Goal: Transaction & Acquisition: Purchase product/service

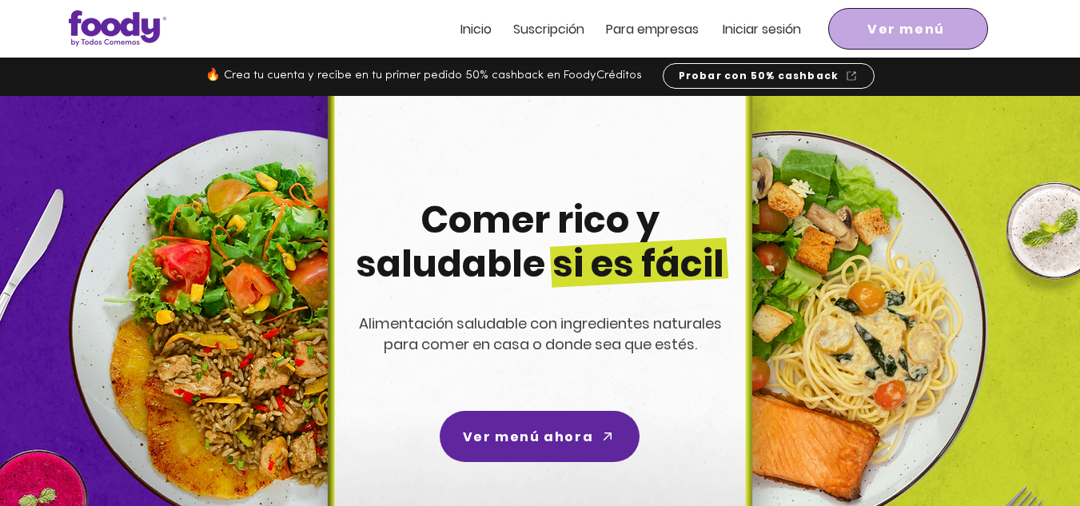
click at [880, 31] on span "Ver menú" at bounding box center [907, 29] width 78 height 20
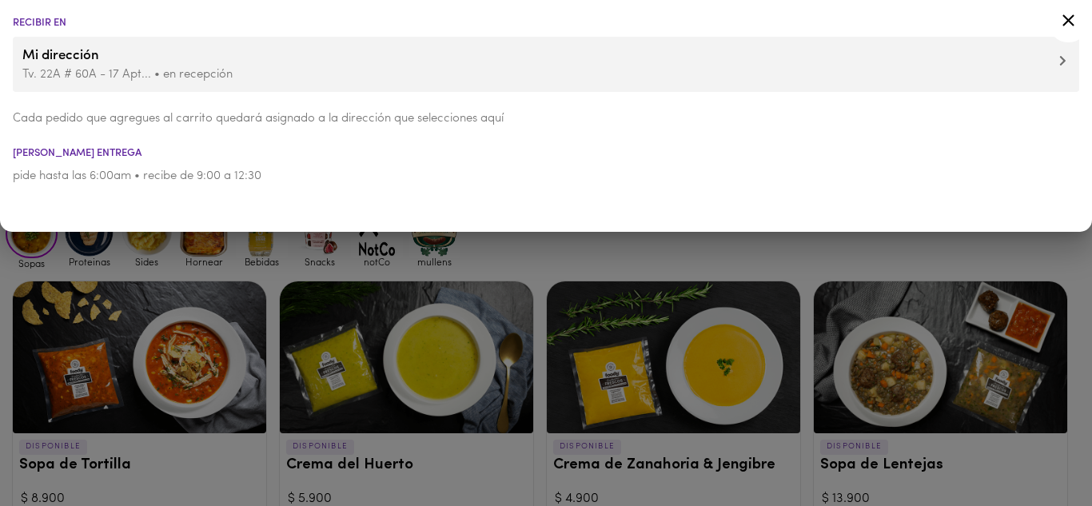
click at [1067, 22] on icon at bounding box center [1069, 20] width 12 height 12
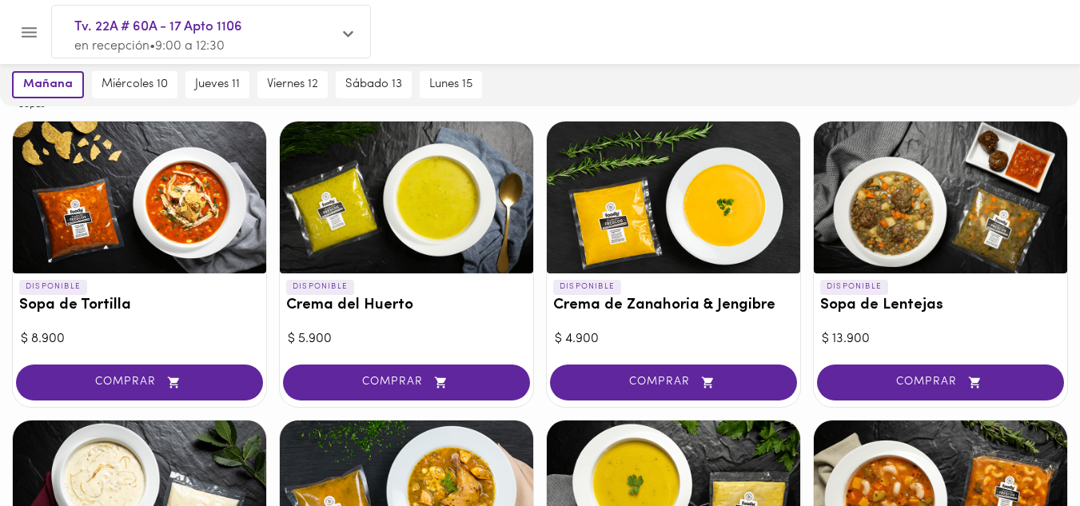
scroll to position [80, 0]
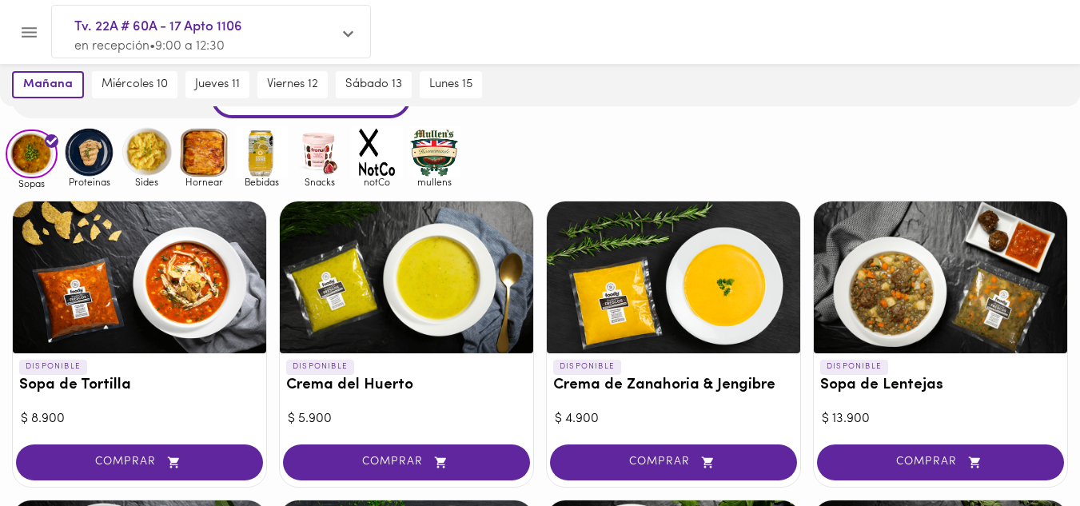
click at [98, 160] on img at bounding box center [89, 152] width 52 height 52
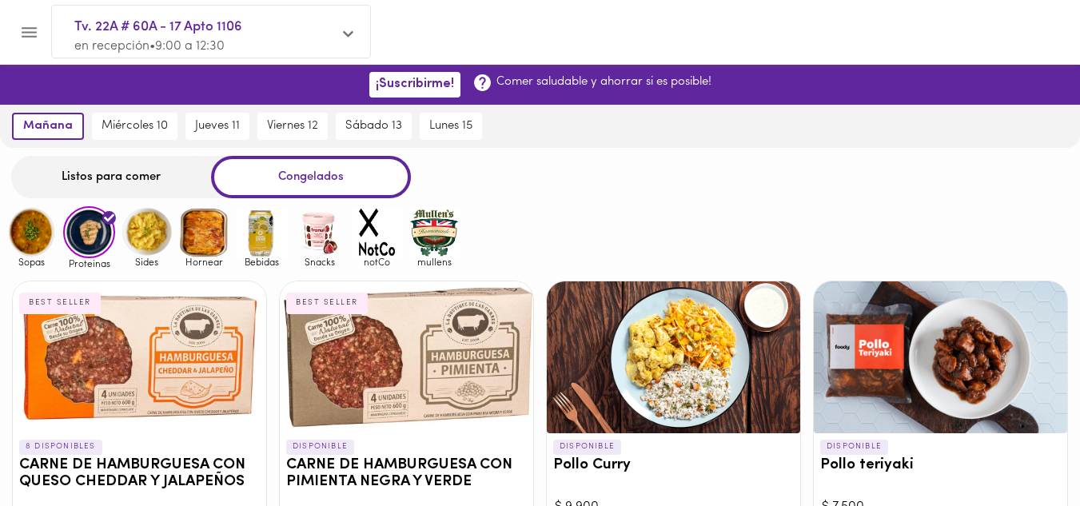
click at [20, 236] on img at bounding box center [32, 232] width 52 height 52
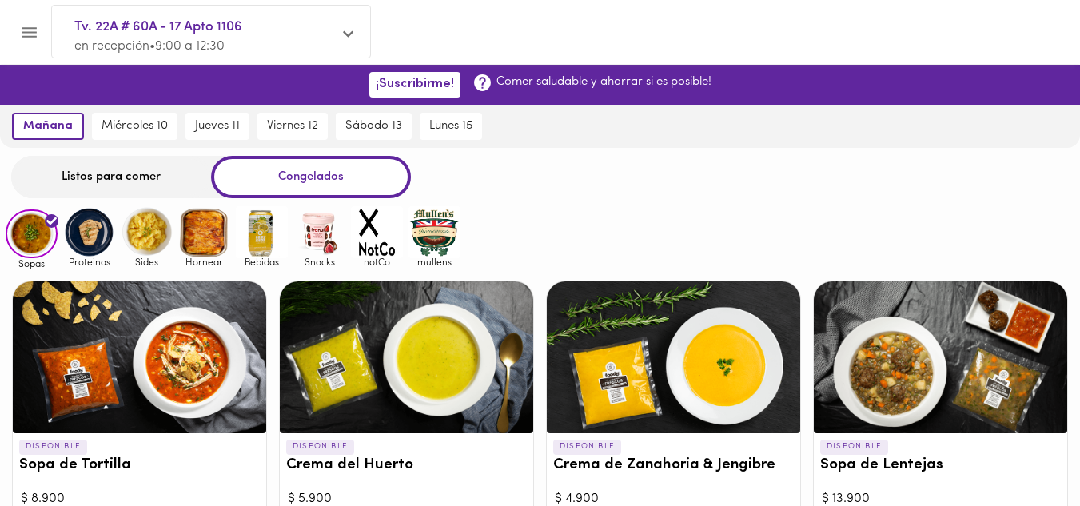
click at [139, 225] on img at bounding box center [147, 232] width 52 height 52
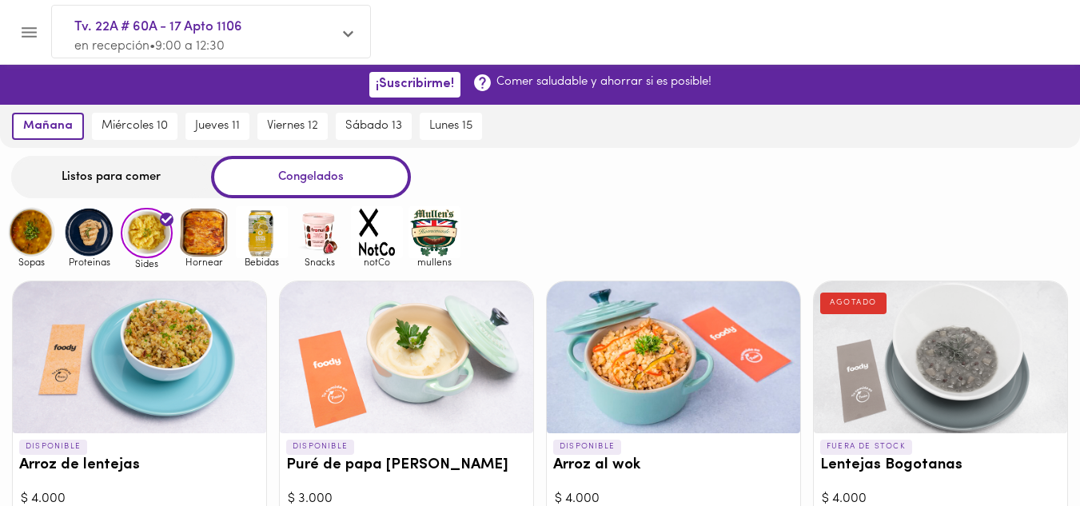
click at [213, 229] on img at bounding box center [204, 232] width 52 height 52
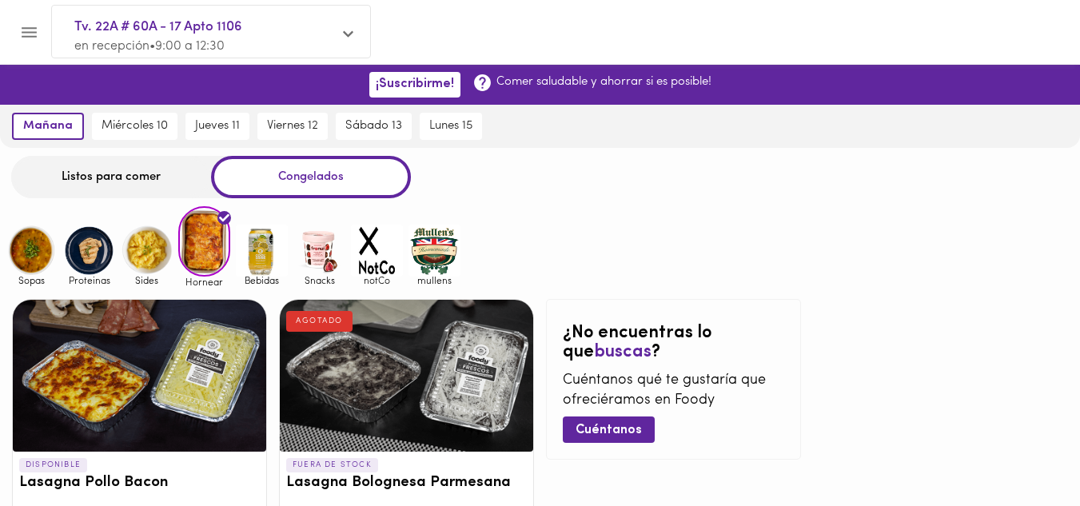
click at [37, 249] on img at bounding box center [32, 251] width 52 height 52
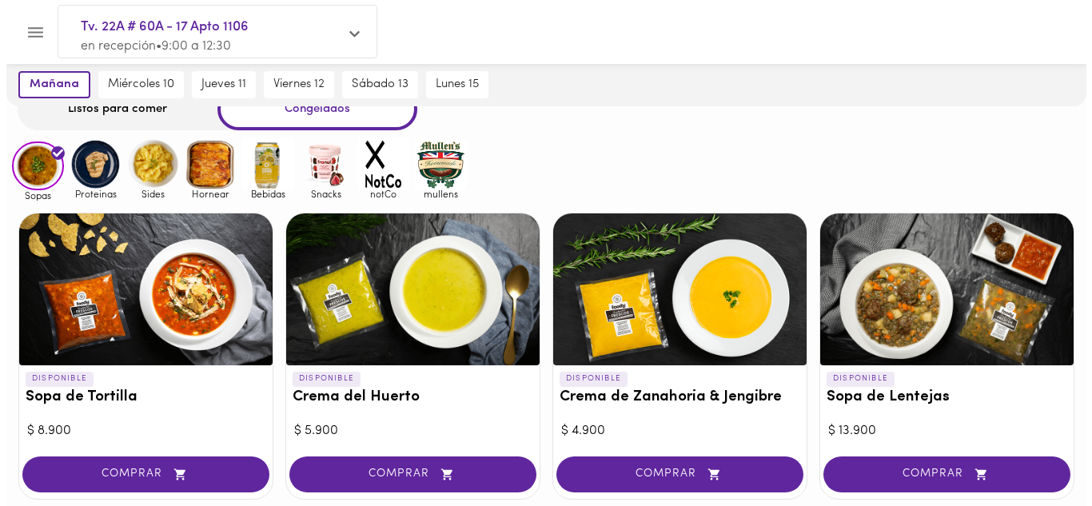
scroll to position [160, 0]
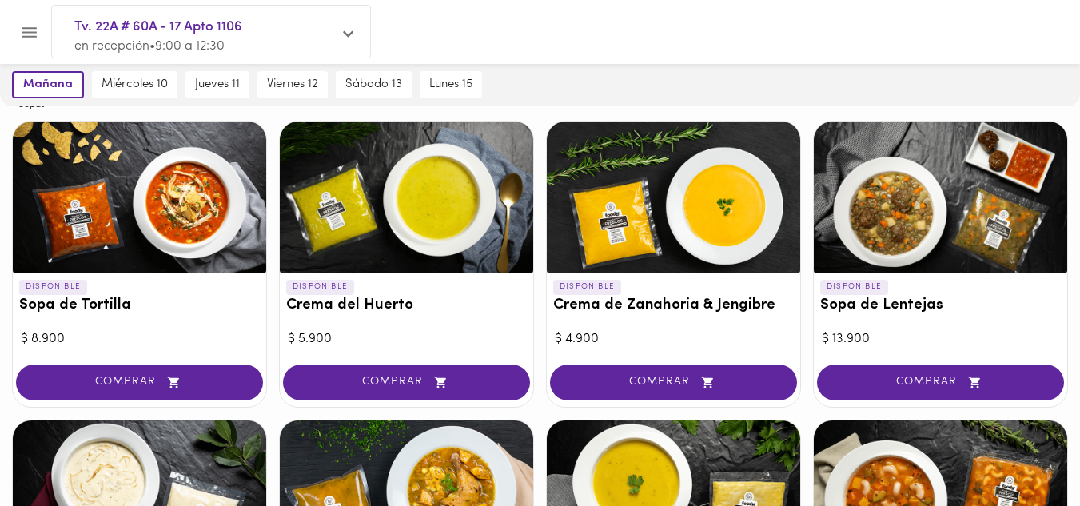
click at [892, 209] on div at bounding box center [940, 198] width 253 height 152
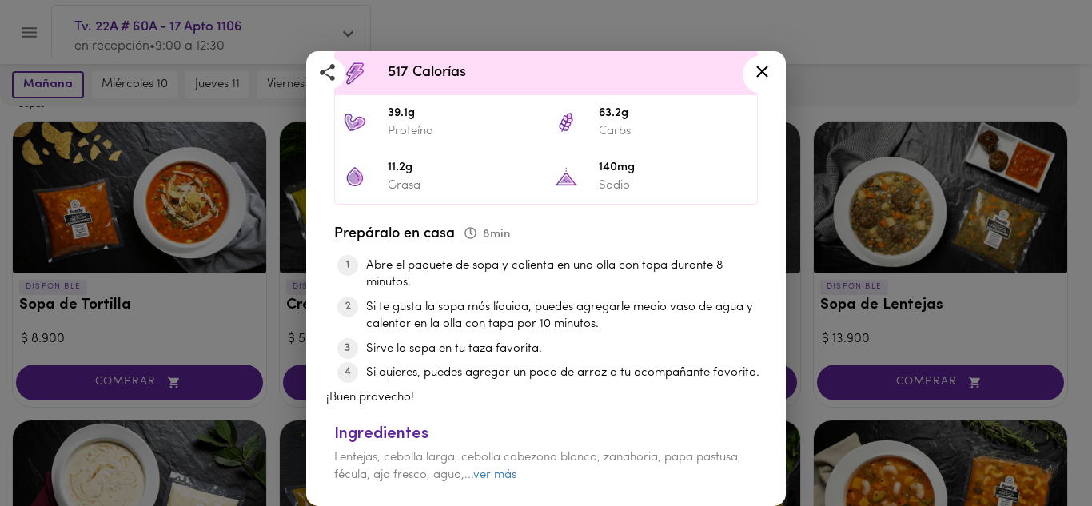
scroll to position [481, 0]
click at [517, 474] on link "ver más" at bounding box center [494, 475] width 43 height 12
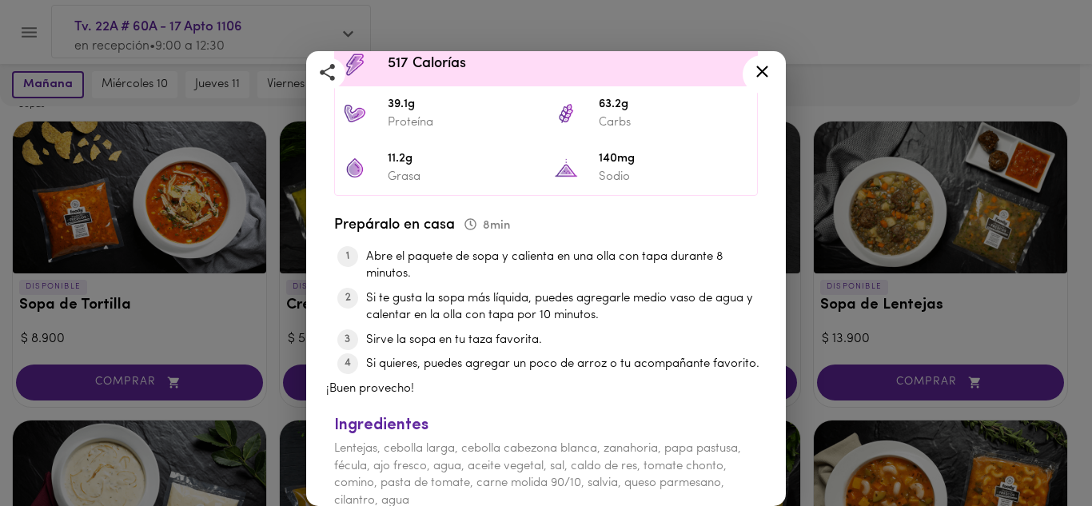
scroll to position [516, 0]
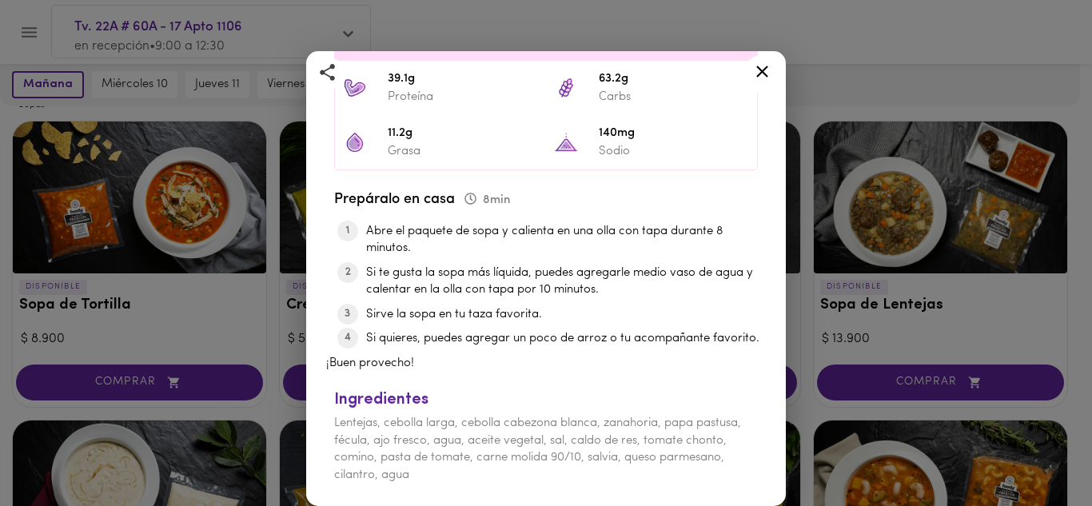
click at [764, 69] on icon at bounding box center [762, 72] width 12 height 12
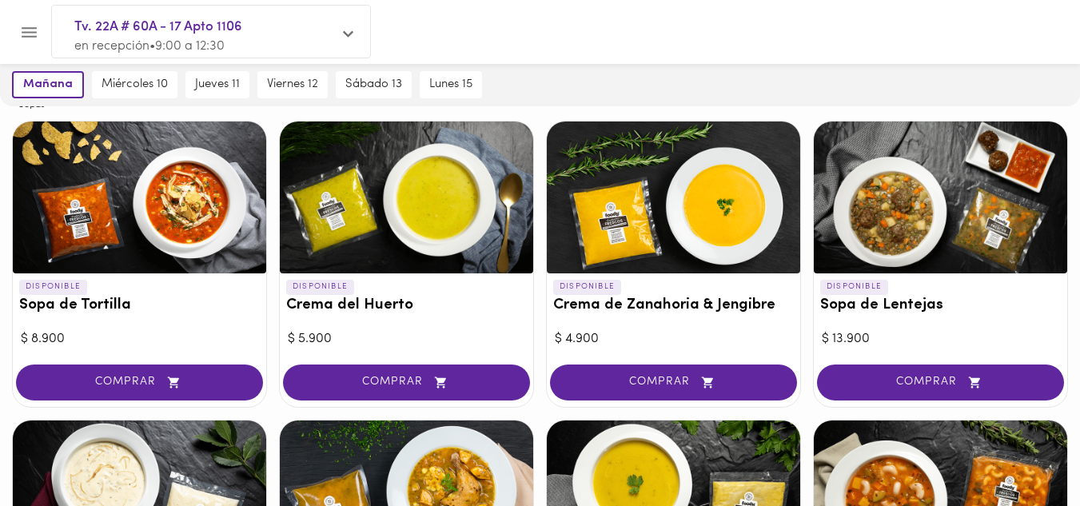
click at [396, 245] on div at bounding box center [406, 198] width 253 height 152
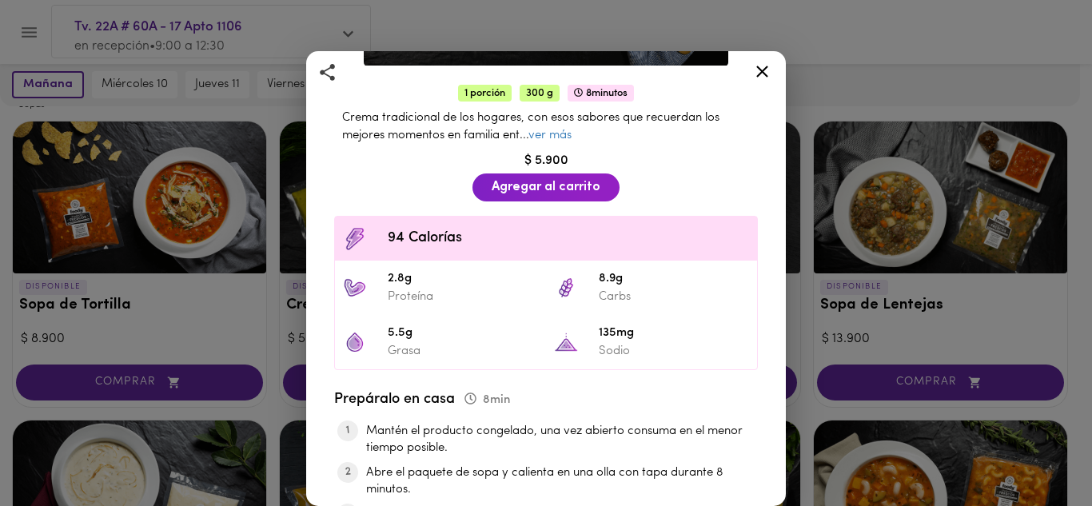
scroll to position [320, 0]
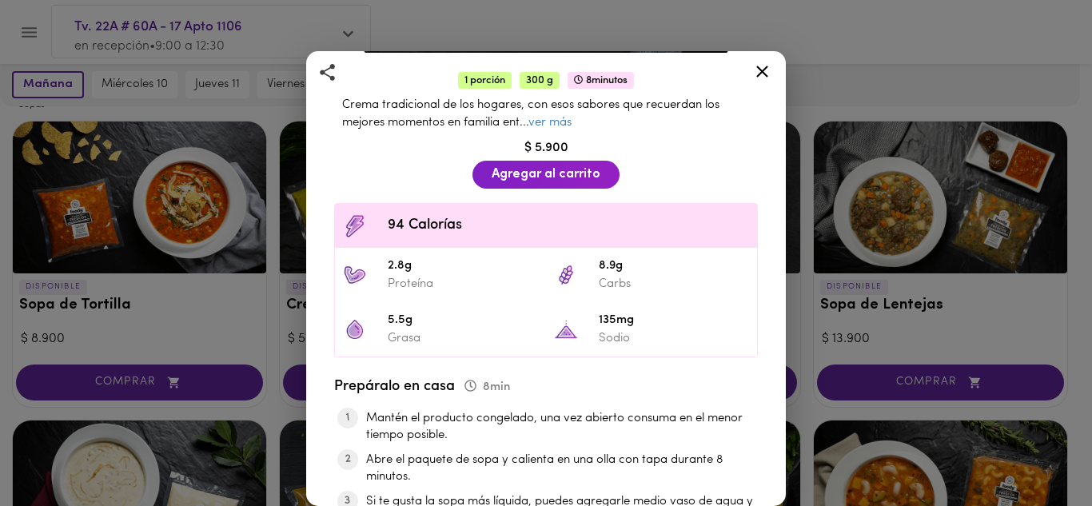
click at [763, 77] on icon at bounding box center [762, 72] width 20 height 20
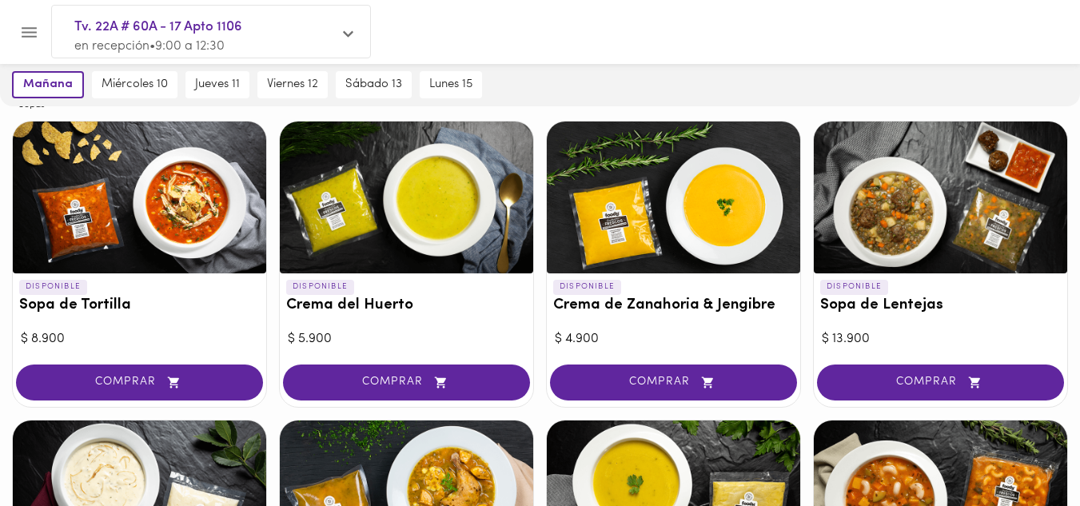
click at [683, 225] on div at bounding box center [673, 198] width 253 height 152
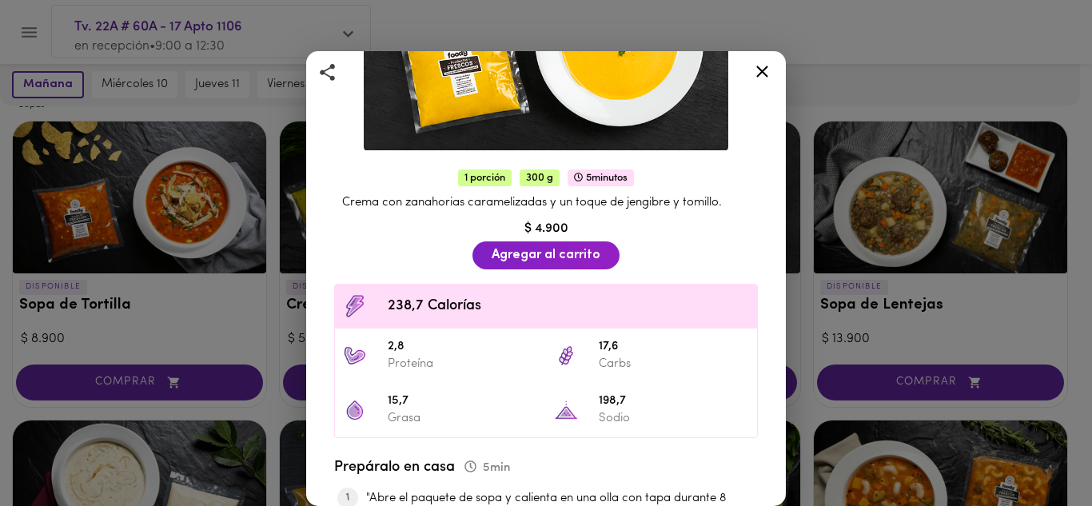
scroll to position [240, 0]
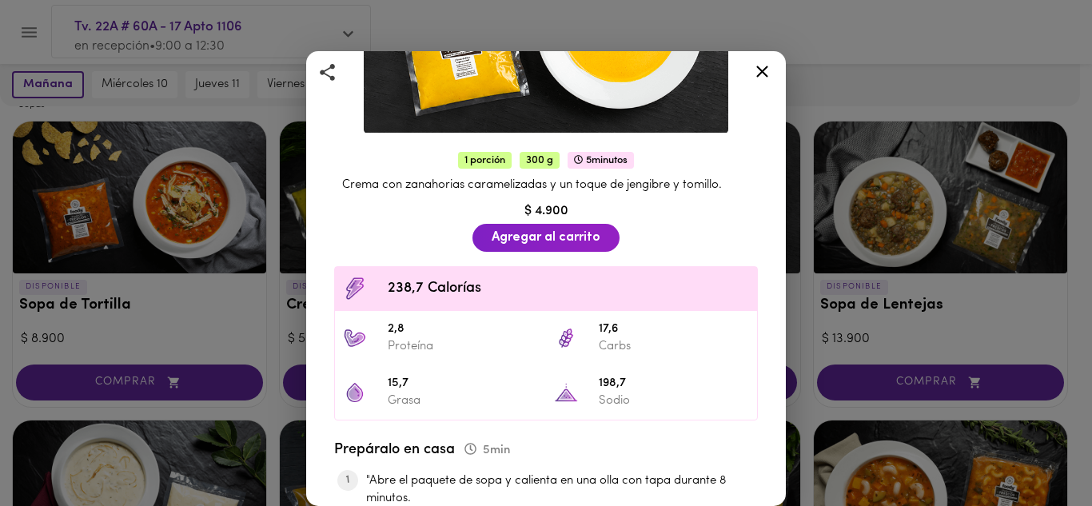
click at [760, 71] on icon at bounding box center [762, 72] width 20 height 20
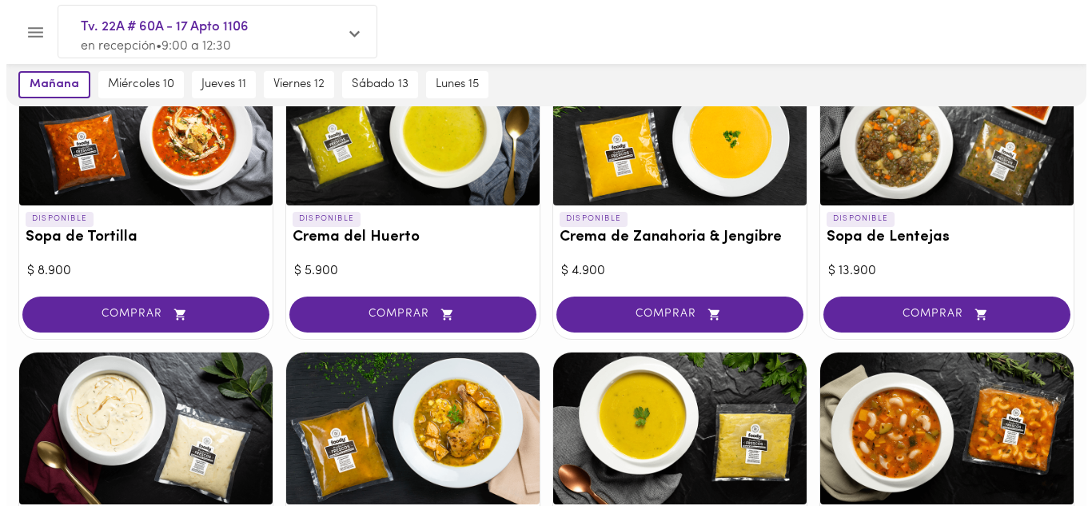
scroll to position [320, 0]
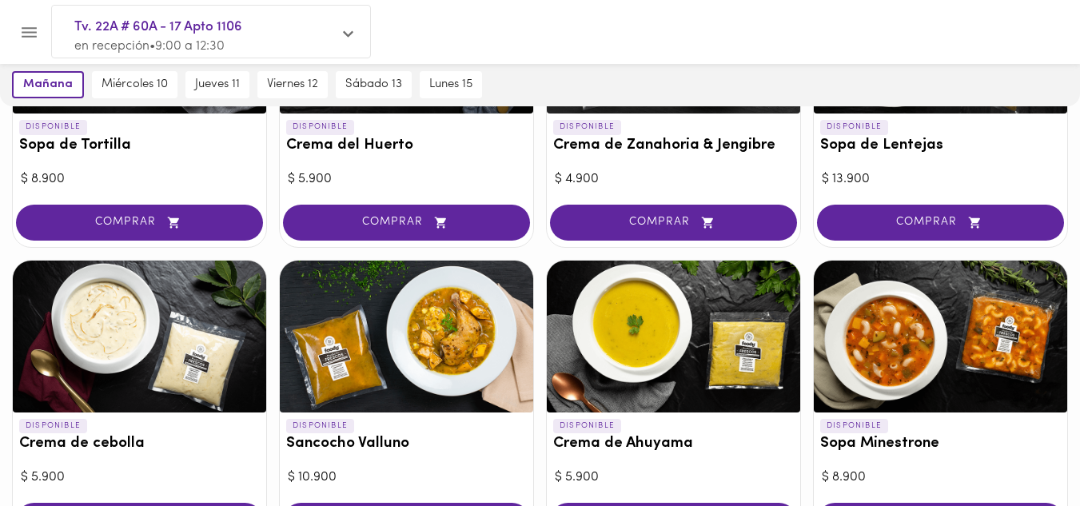
click at [655, 332] on div at bounding box center [673, 337] width 253 height 152
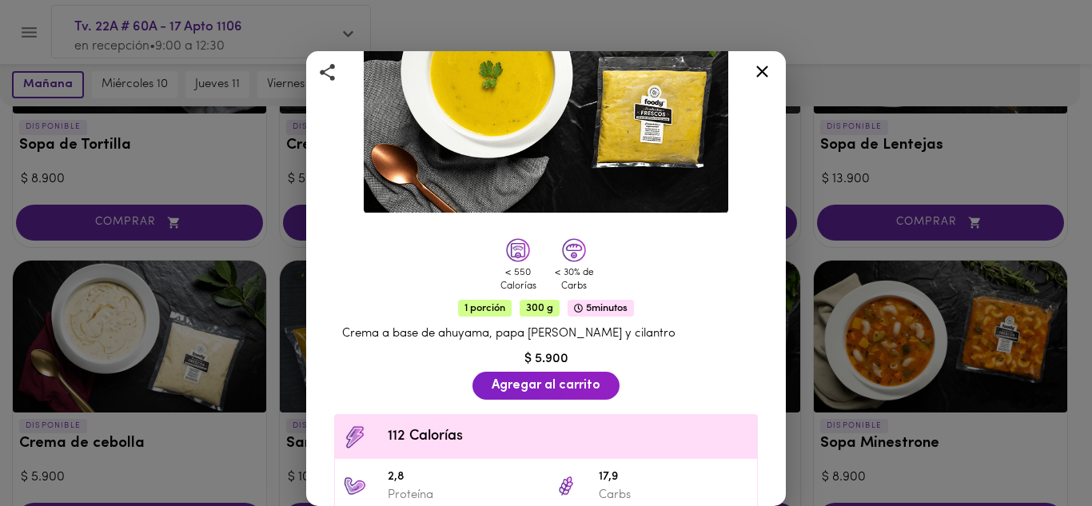
scroll to position [240, 0]
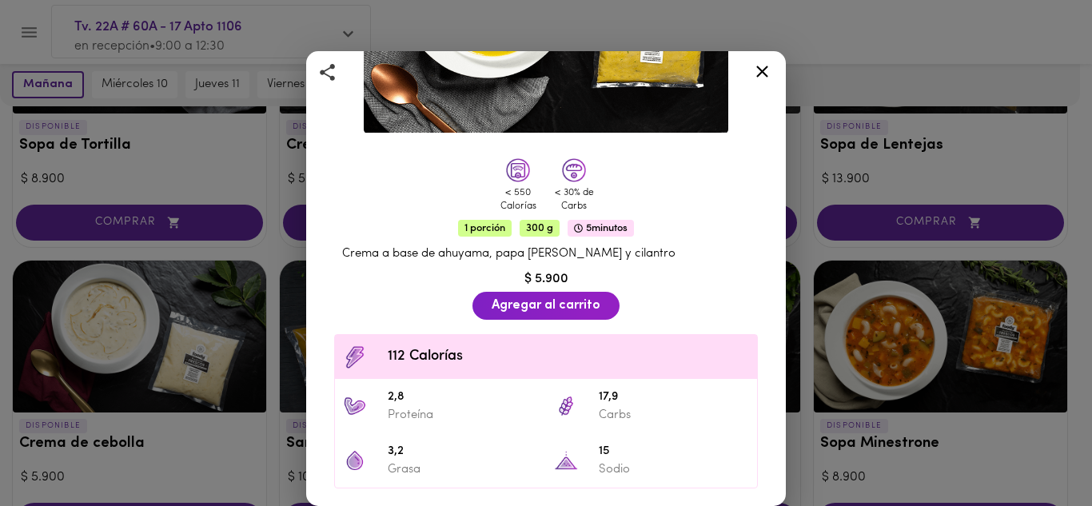
click at [765, 70] on icon at bounding box center [762, 72] width 20 height 20
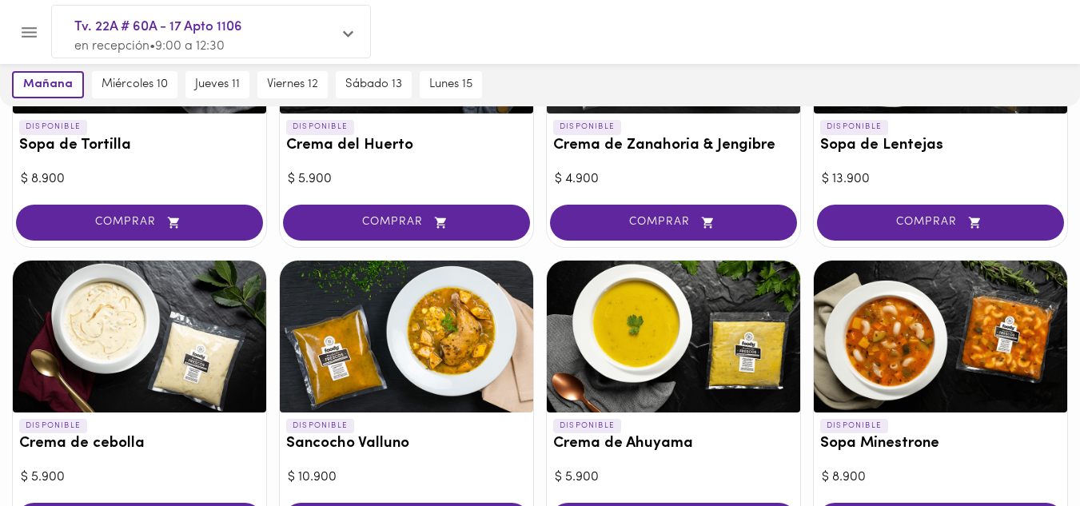
click at [404, 333] on div at bounding box center [406, 337] width 253 height 152
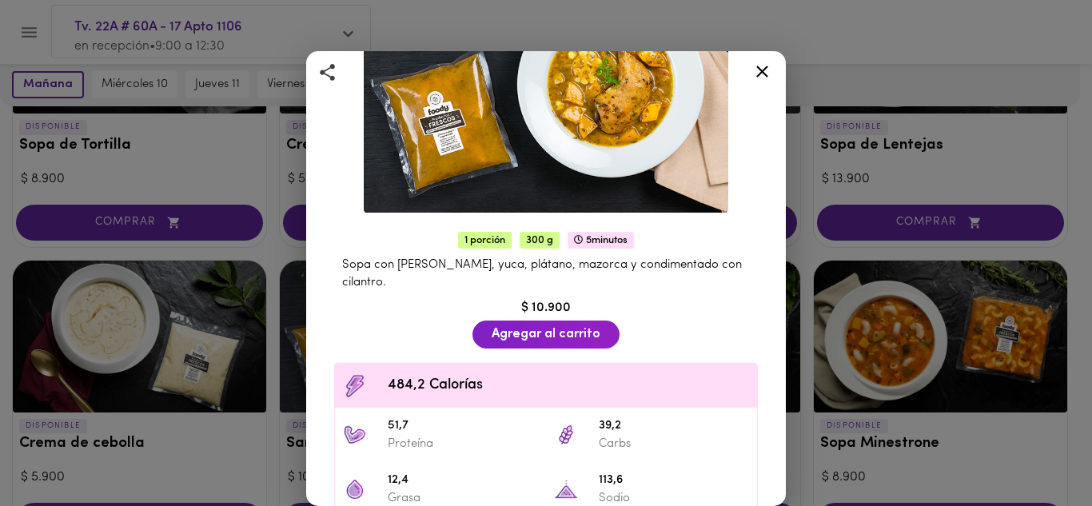
scroll to position [240, 0]
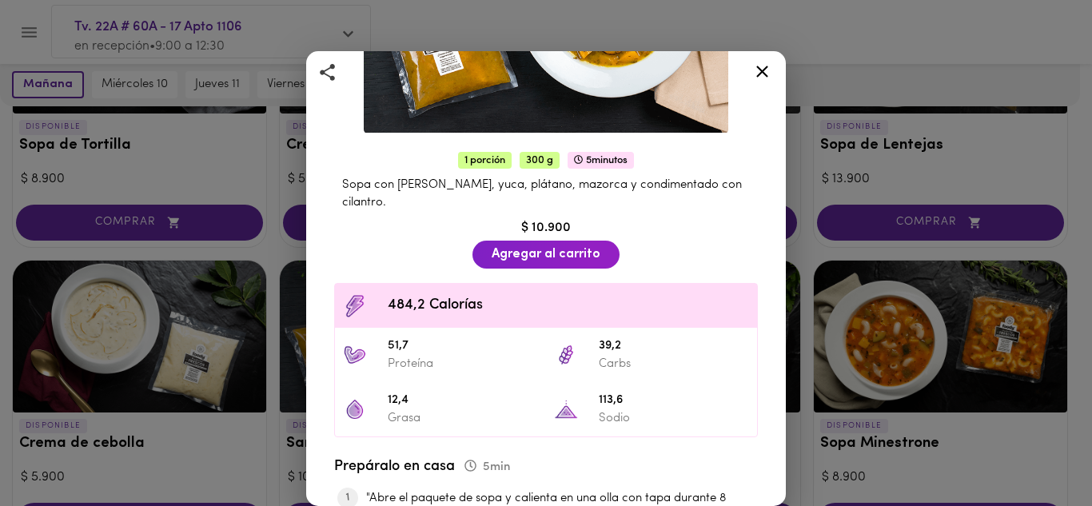
click at [768, 67] on icon at bounding box center [762, 72] width 12 height 12
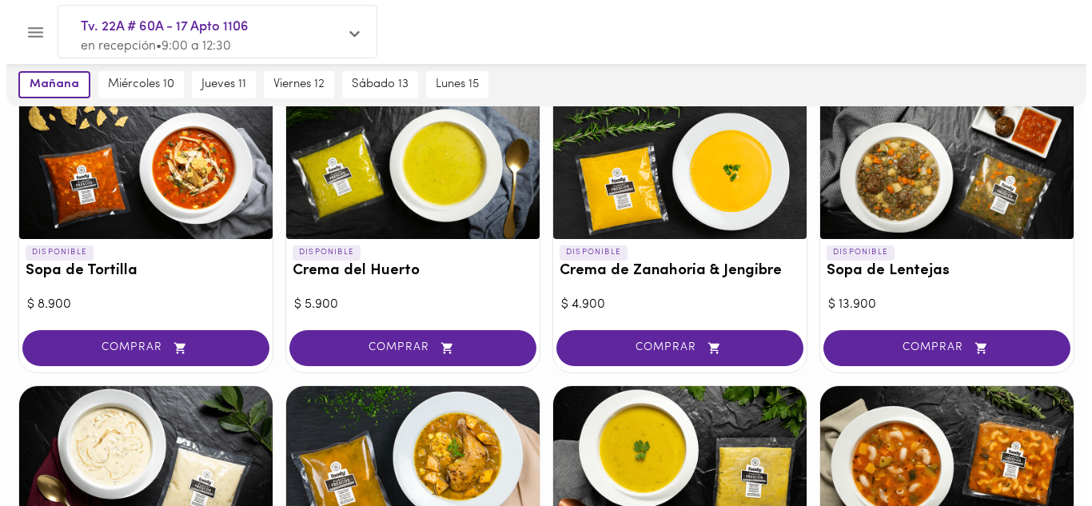
scroll to position [80, 0]
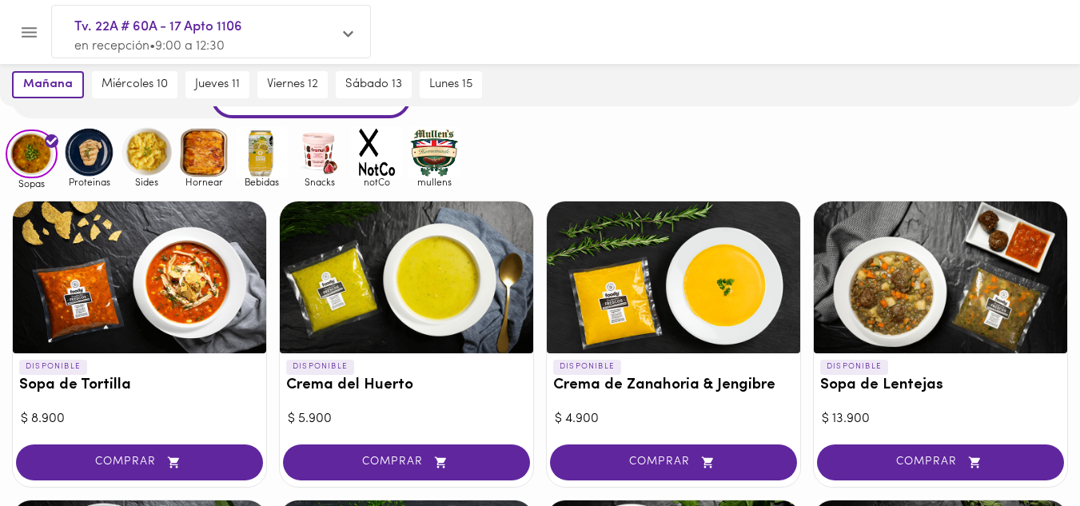
click at [916, 245] on div at bounding box center [940, 277] width 253 height 152
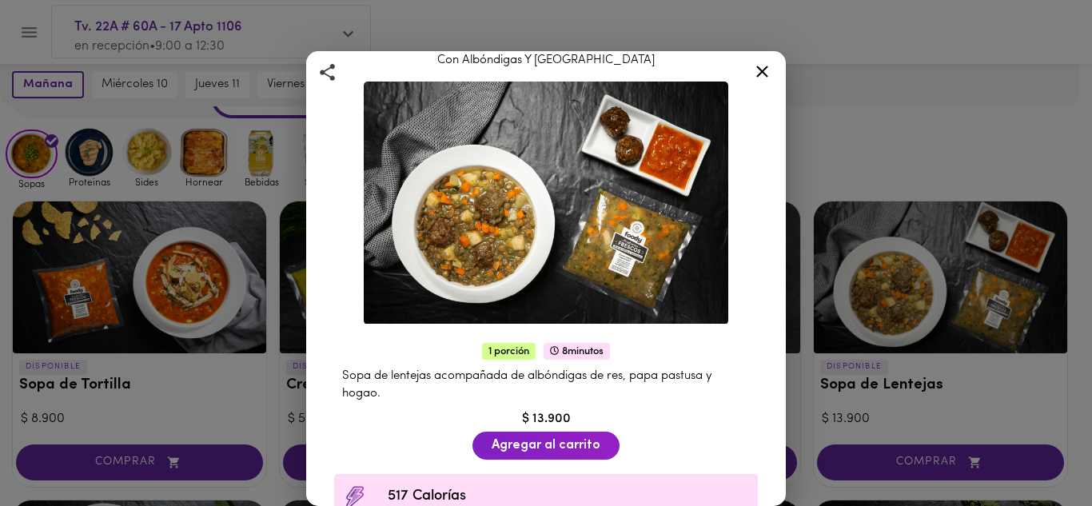
scroll to position [240, 0]
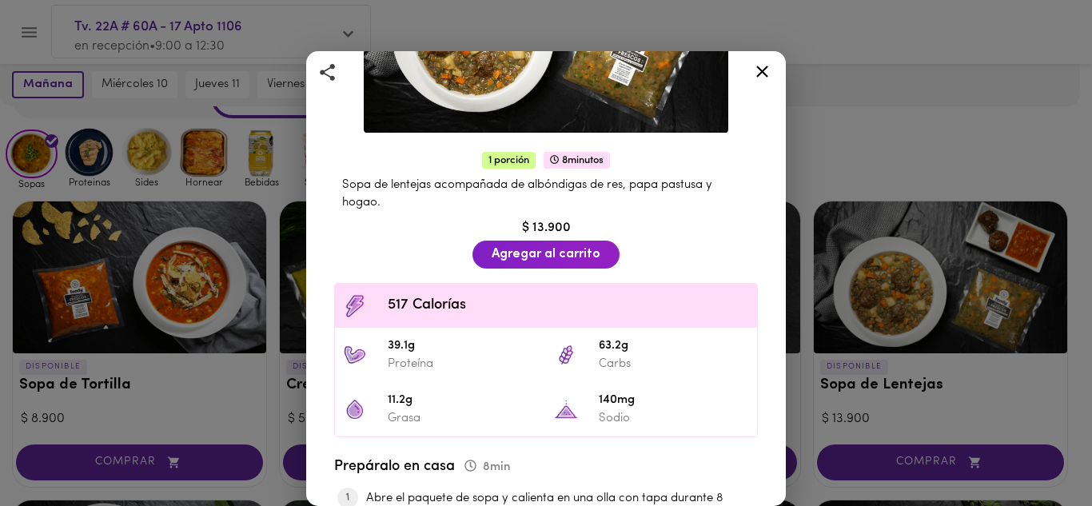
click at [757, 67] on icon at bounding box center [762, 72] width 12 height 12
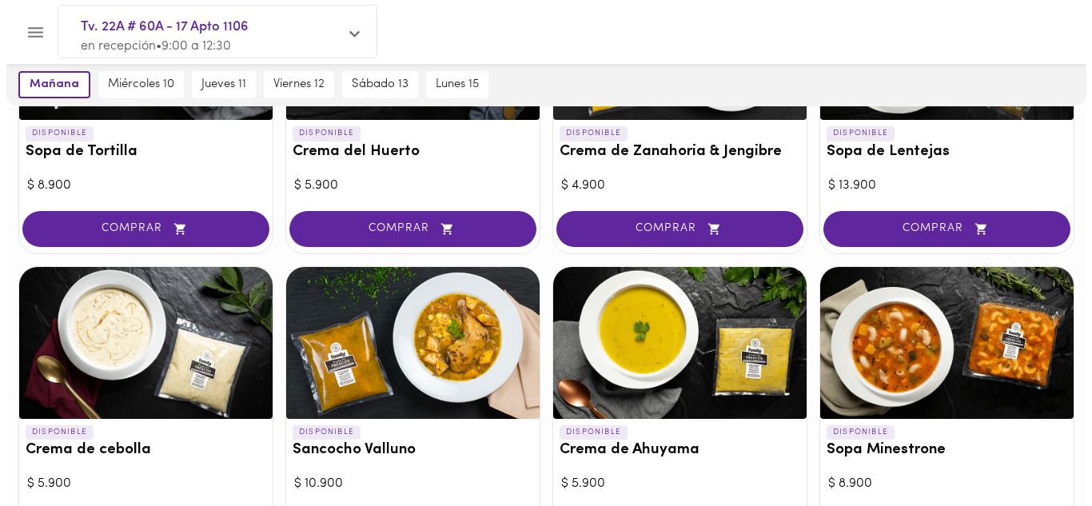
scroll to position [400, 0]
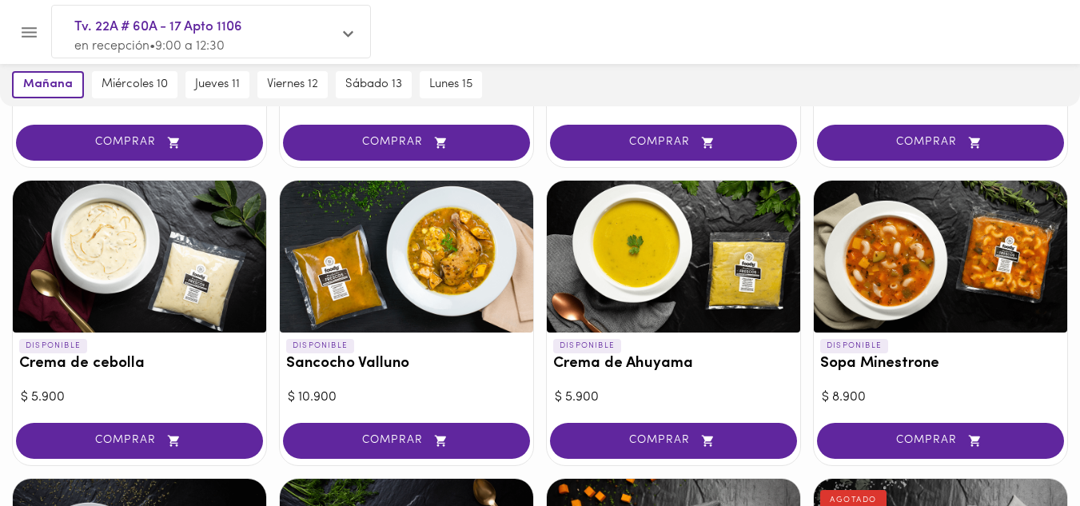
click at [902, 277] on div at bounding box center [940, 257] width 253 height 152
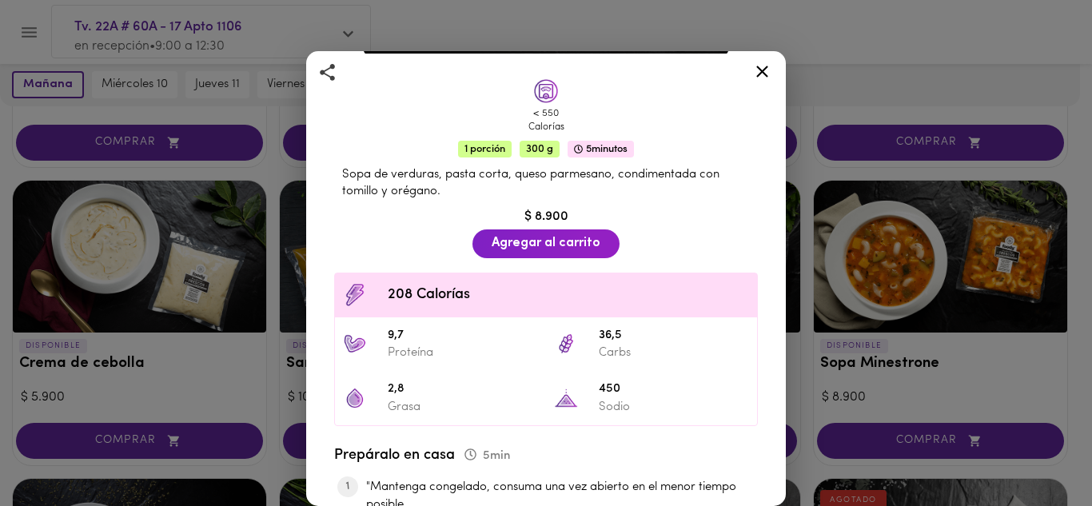
scroll to position [320, 0]
click at [768, 71] on icon at bounding box center [762, 72] width 20 height 20
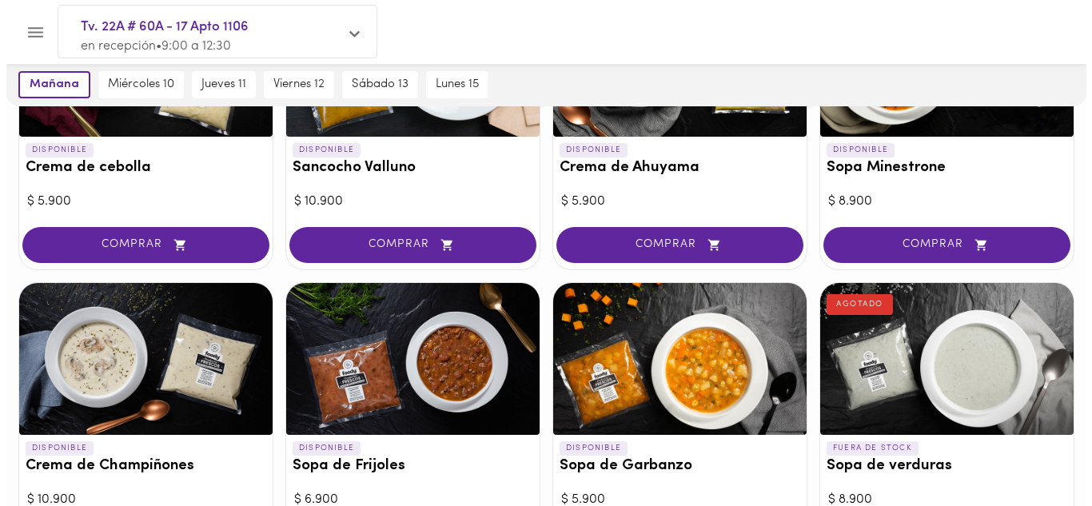
scroll to position [640, 0]
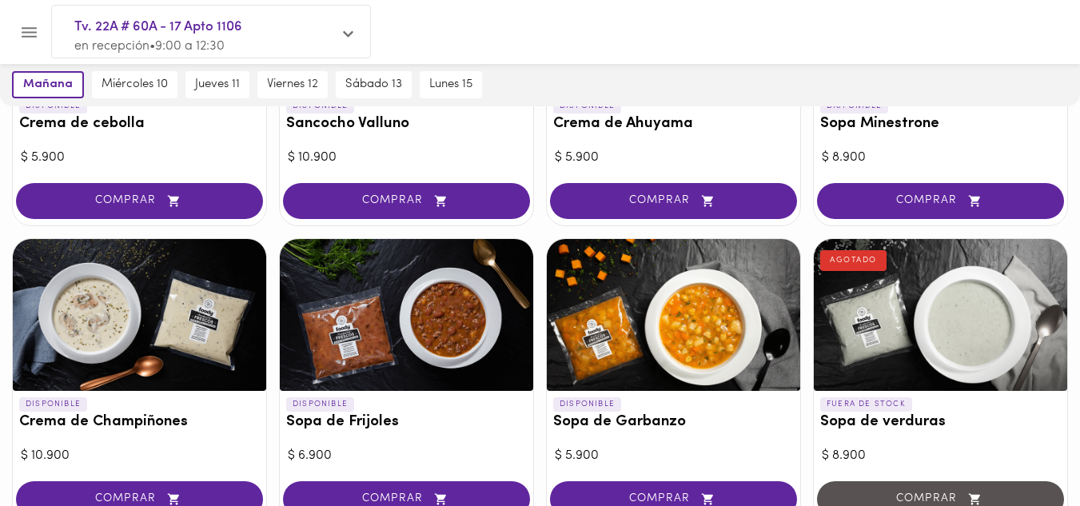
click at [648, 321] on div at bounding box center [673, 315] width 253 height 152
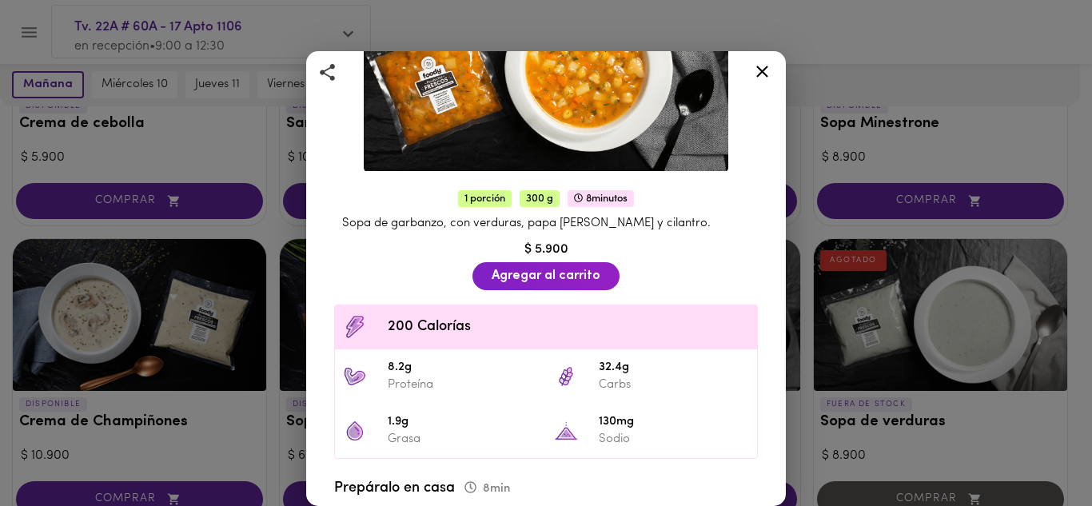
scroll to position [240, 0]
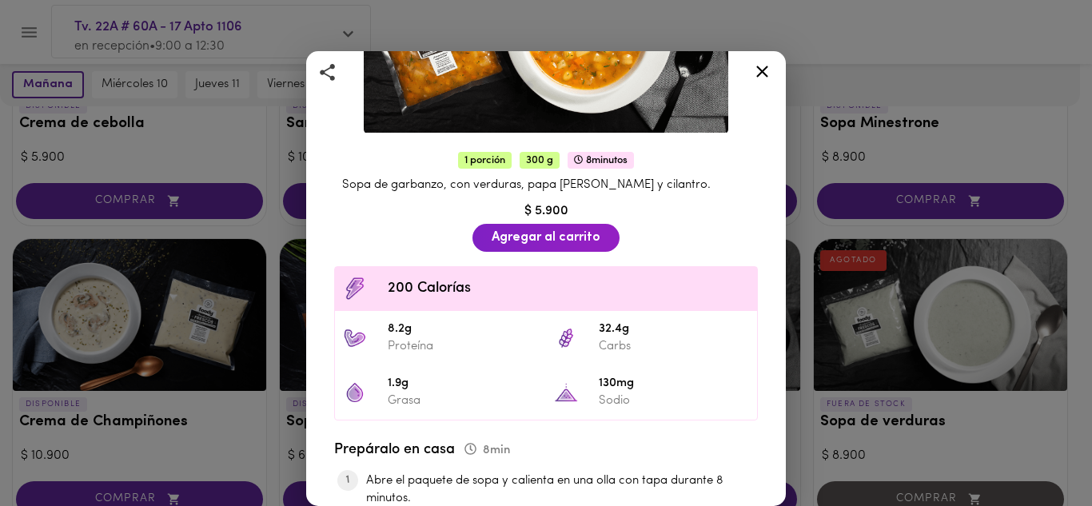
click at [758, 69] on icon at bounding box center [762, 72] width 20 height 20
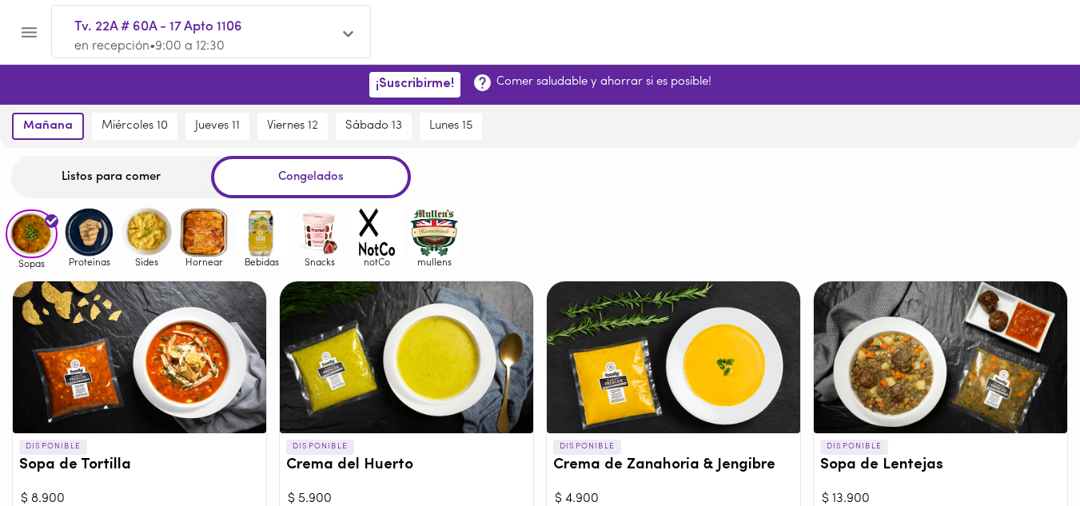
click at [78, 233] on img at bounding box center [89, 232] width 52 height 52
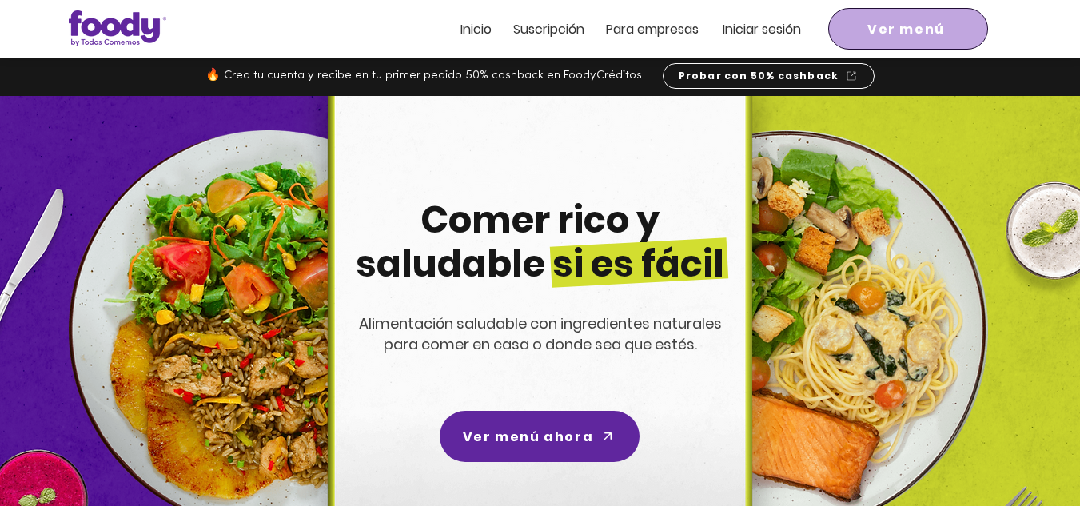
click at [877, 30] on span "Ver menú" at bounding box center [907, 29] width 78 height 20
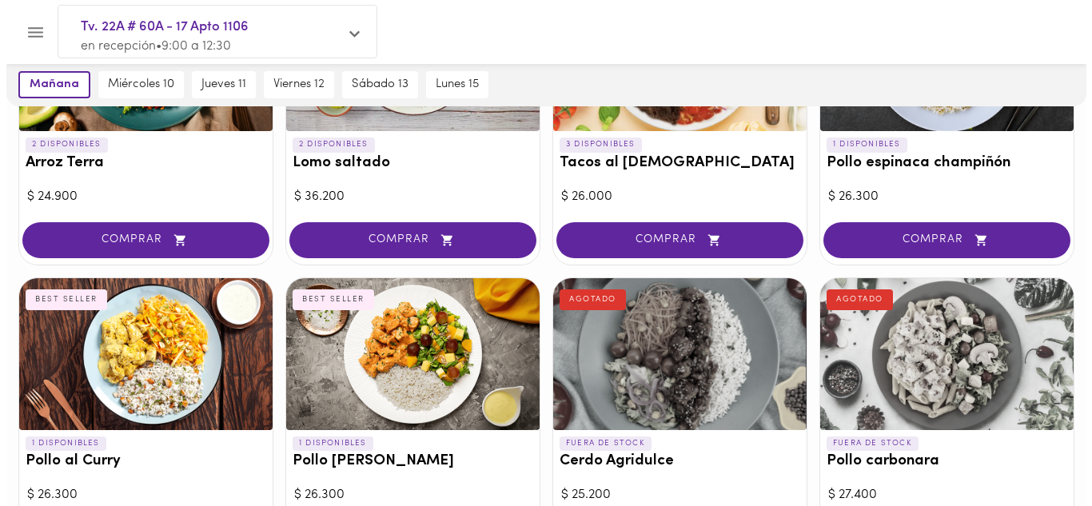
scroll to position [480, 0]
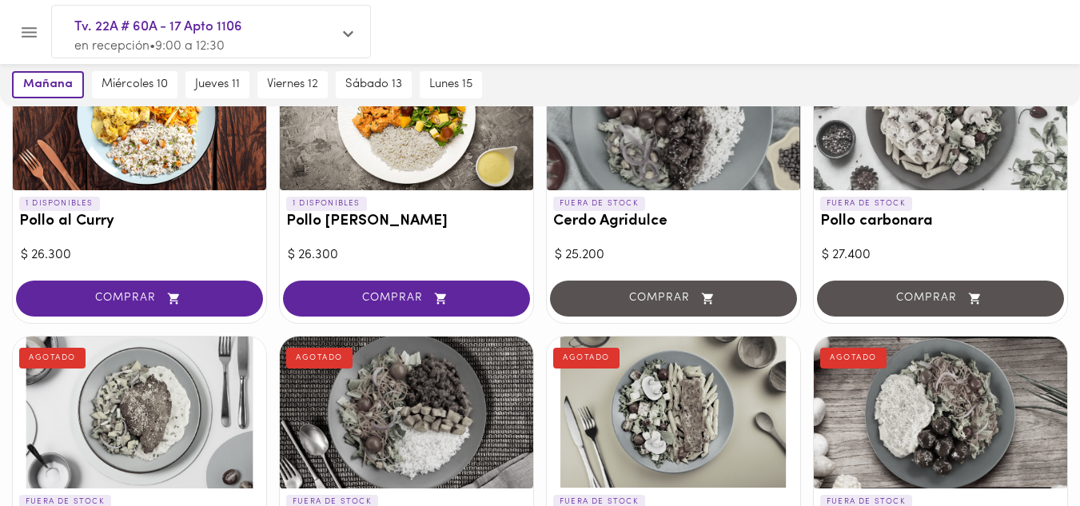
click at [421, 148] on div at bounding box center [406, 114] width 253 height 152
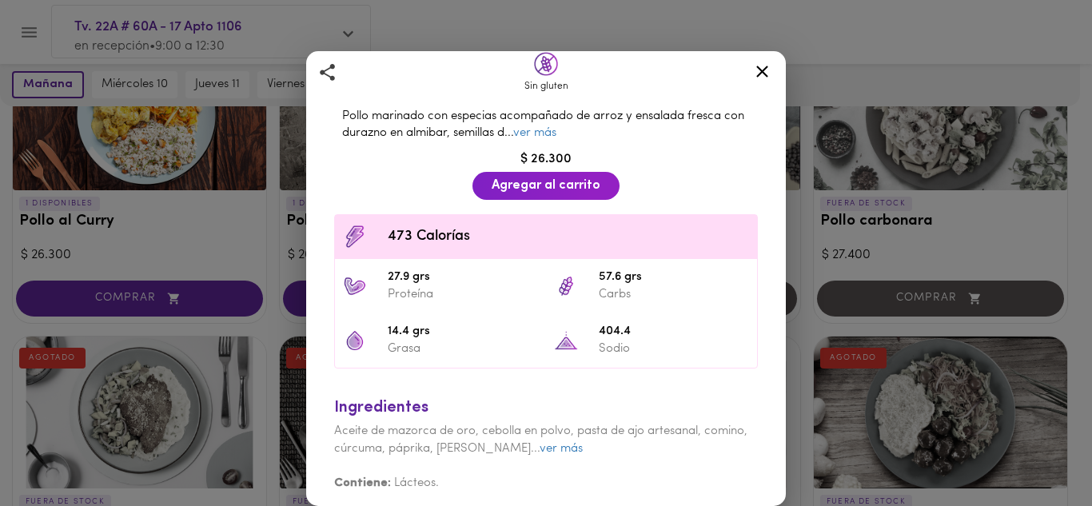
scroll to position [347, 0]
click at [554, 442] on link "ver más" at bounding box center [561, 448] width 43 height 12
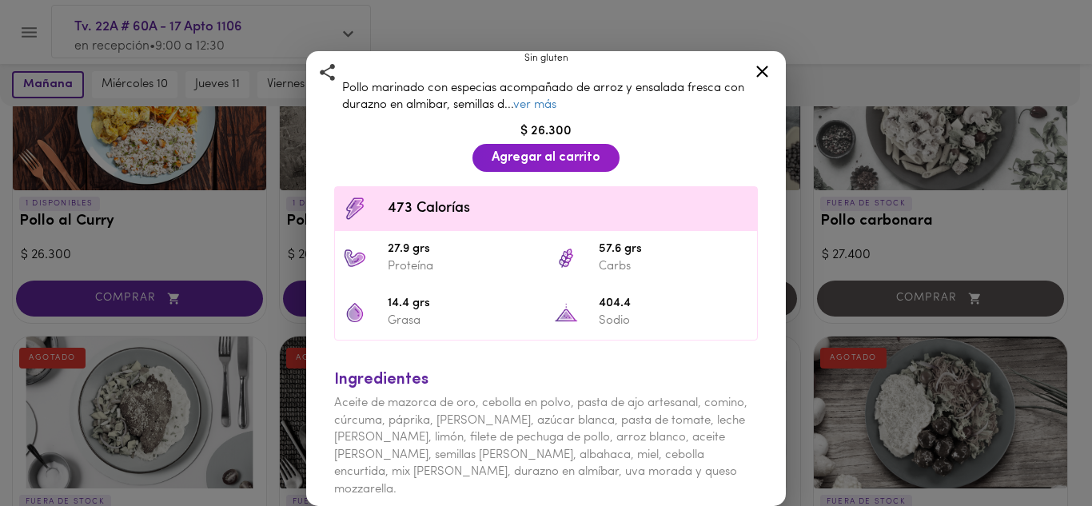
scroll to position [398, 0]
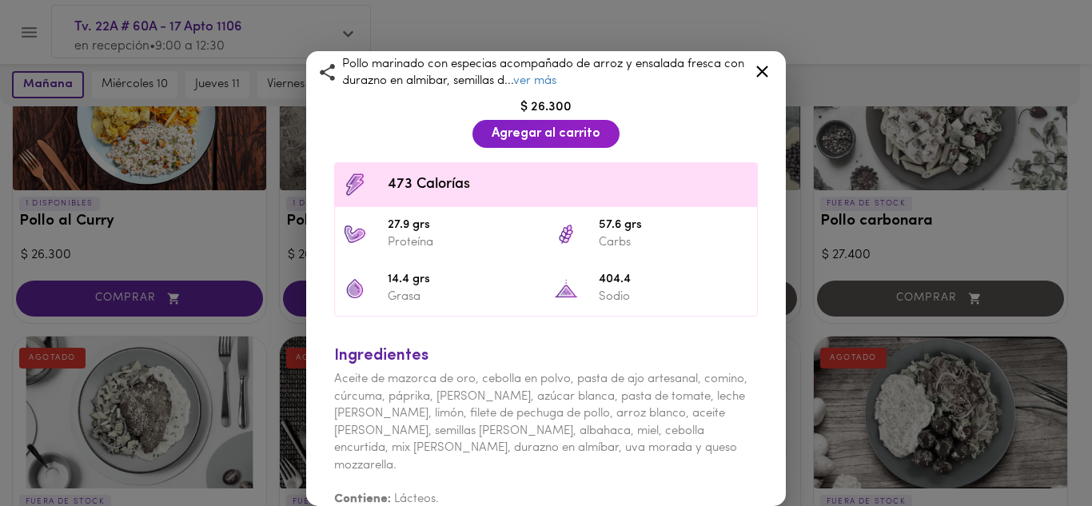
click at [767, 62] on icon at bounding box center [762, 72] width 20 height 20
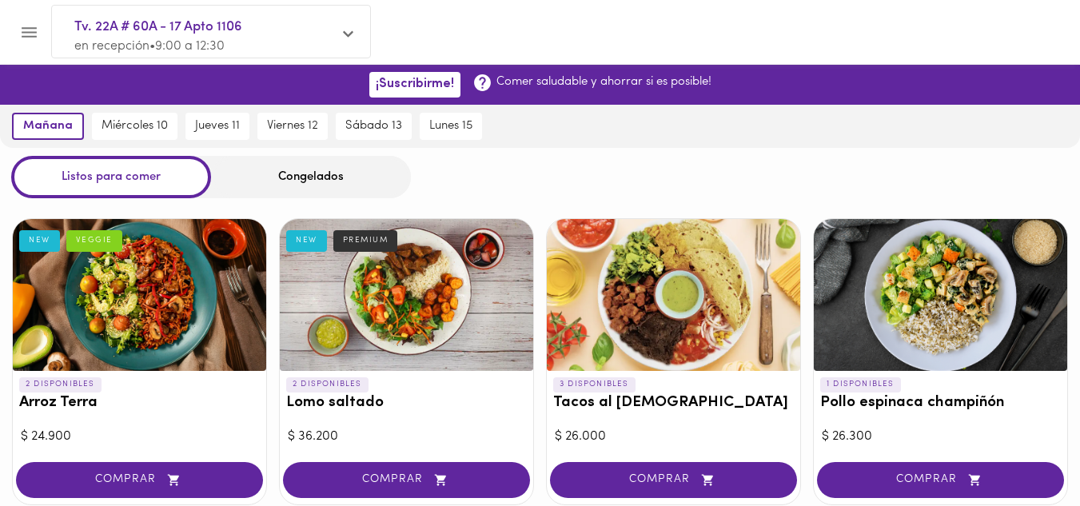
click at [293, 178] on div "Congelados" at bounding box center [311, 177] width 200 height 42
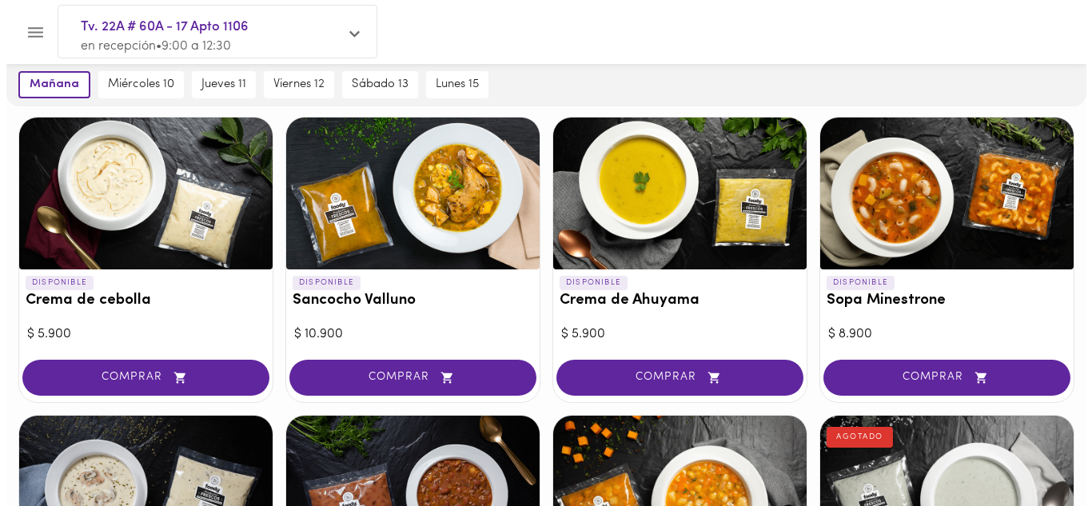
scroll to position [560, 0]
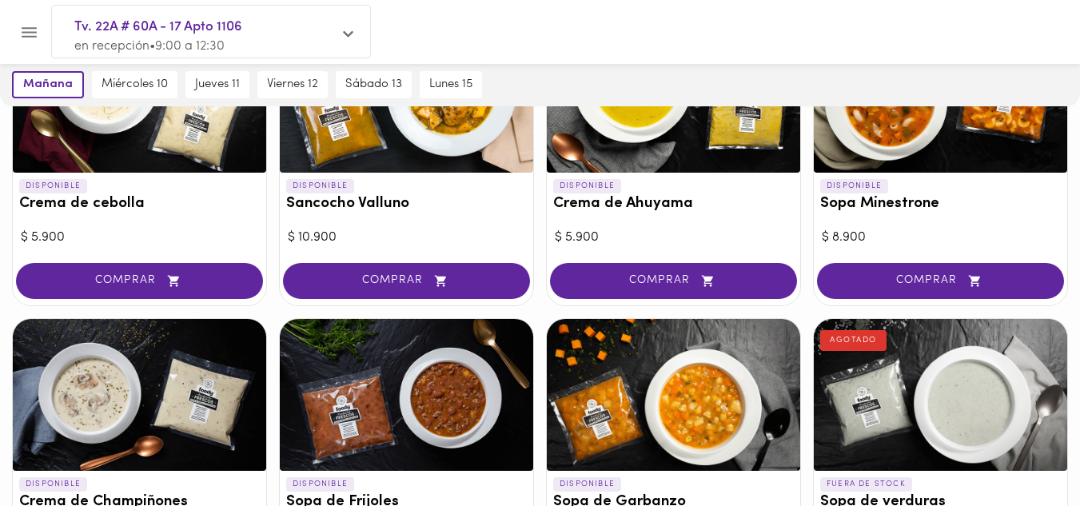
click at [631, 363] on div at bounding box center [673, 395] width 253 height 152
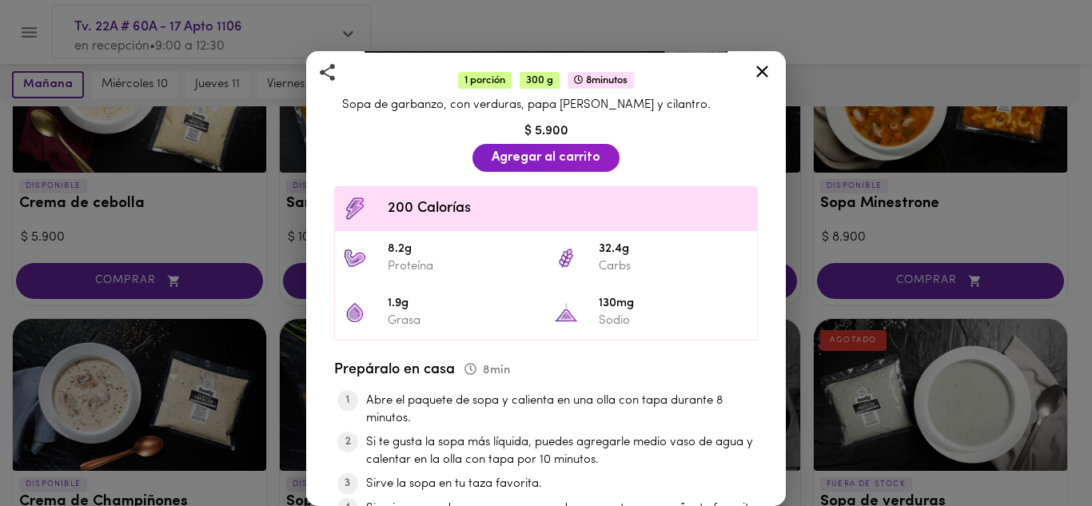
scroll to position [481, 0]
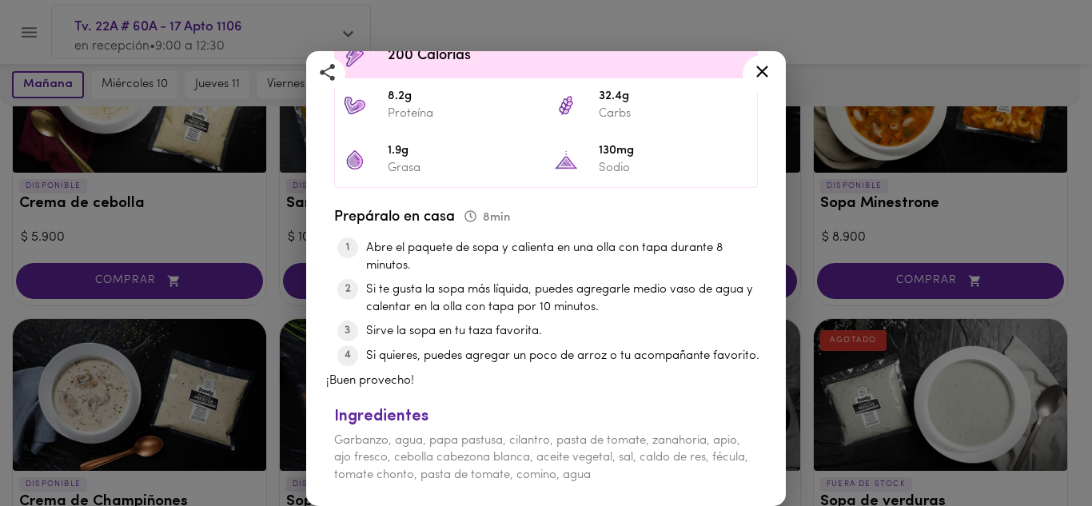
click at [760, 72] on icon at bounding box center [762, 72] width 20 height 20
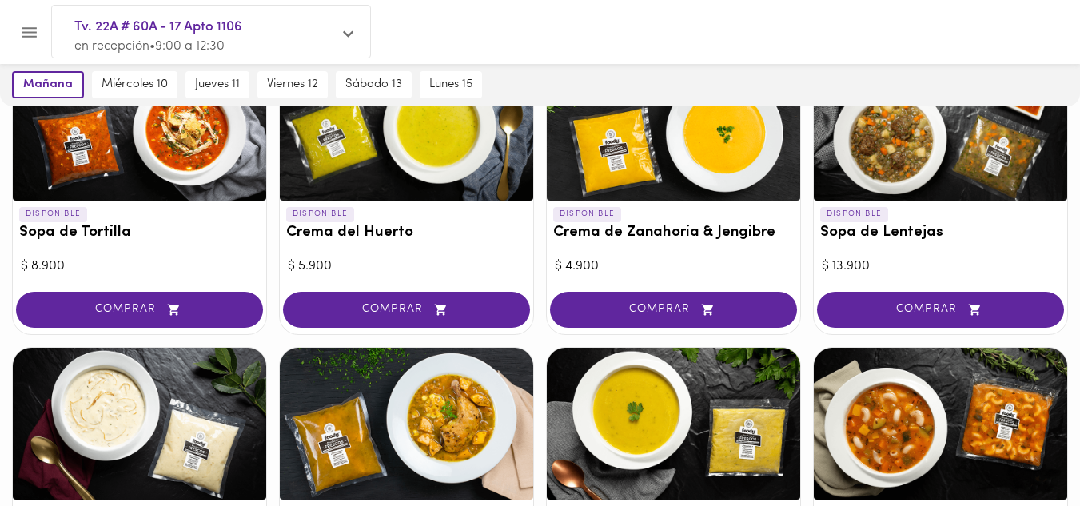
scroll to position [160, 0]
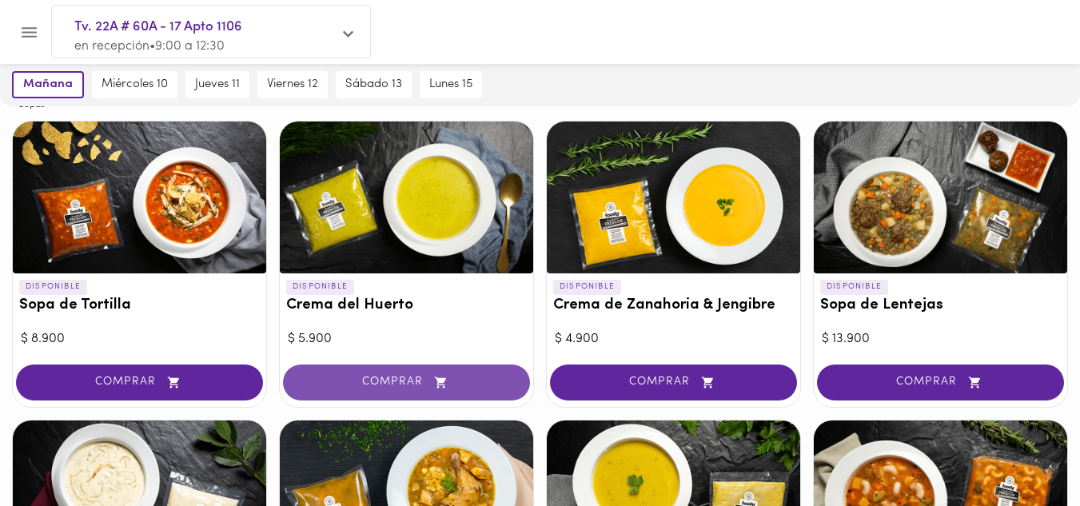
click at [451, 376] on icon "button" at bounding box center [441, 383] width 20 height 14
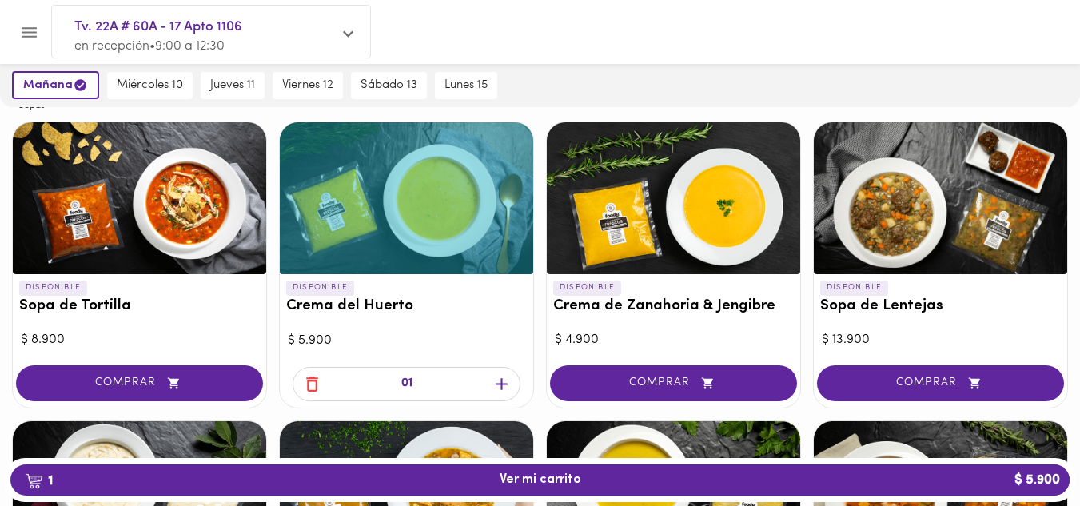
scroll to position [161, 0]
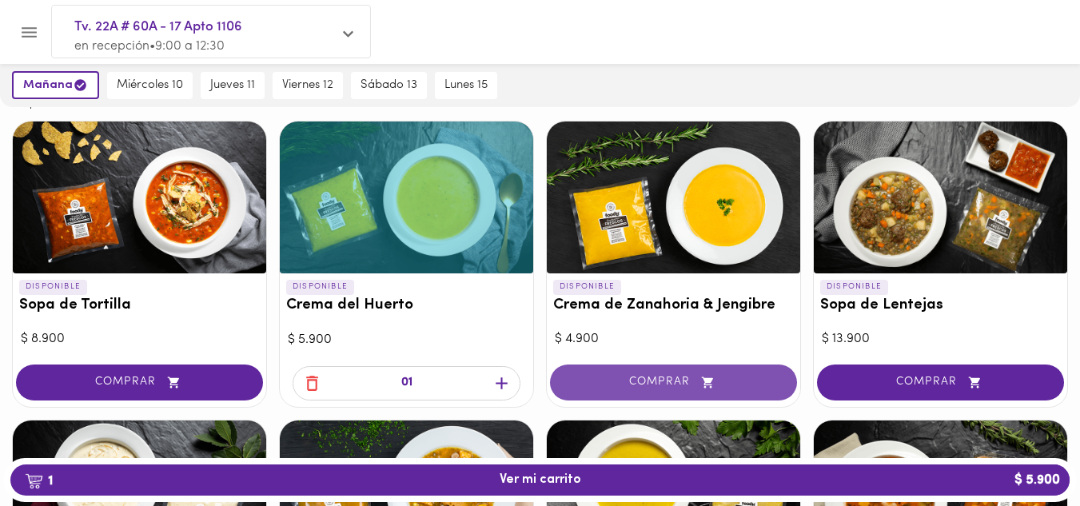
click at [637, 378] on span "COMPRAR" at bounding box center [673, 383] width 207 height 14
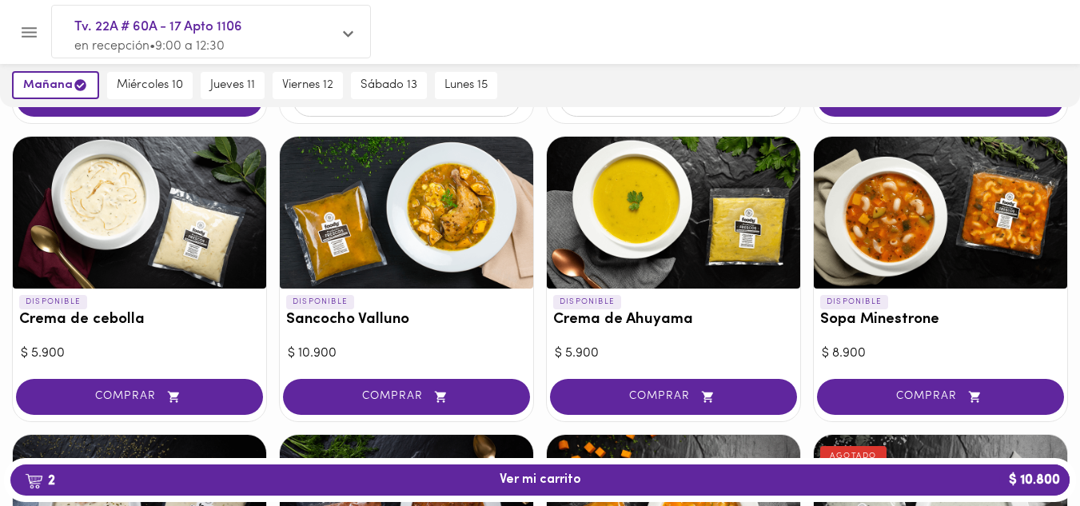
scroll to position [481, 0]
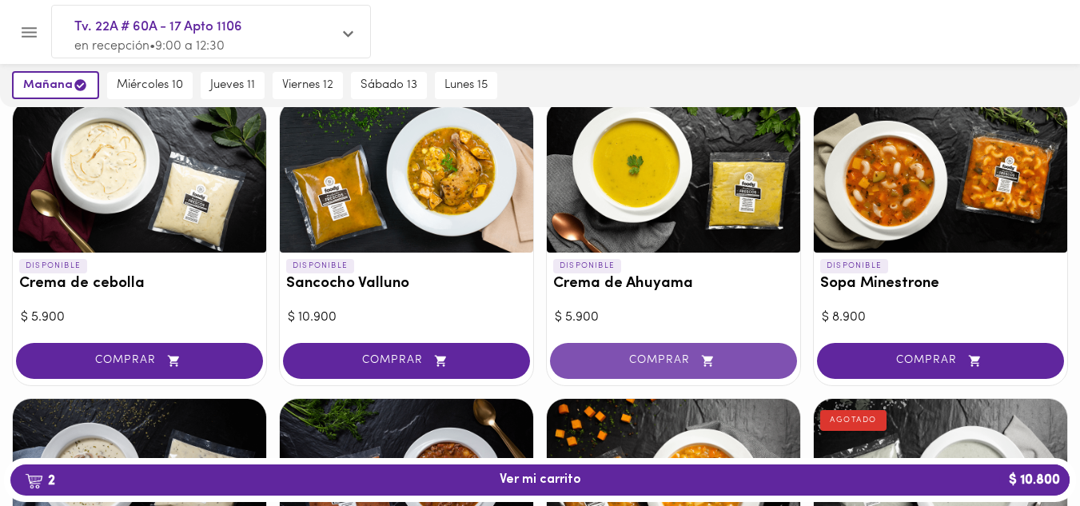
click at [645, 360] on span "COMPRAR" at bounding box center [673, 361] width 207 height 14
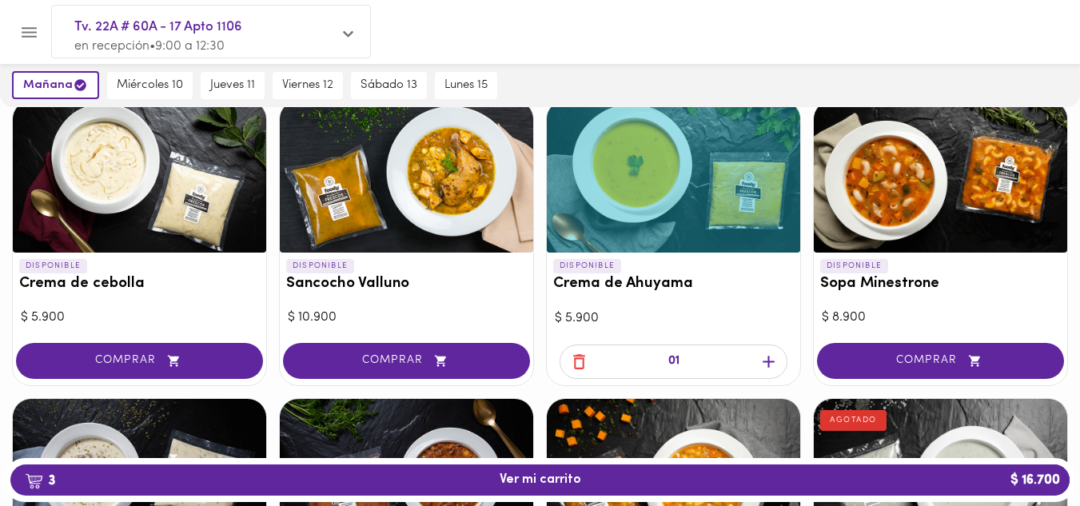
scroll to position [800, 0]
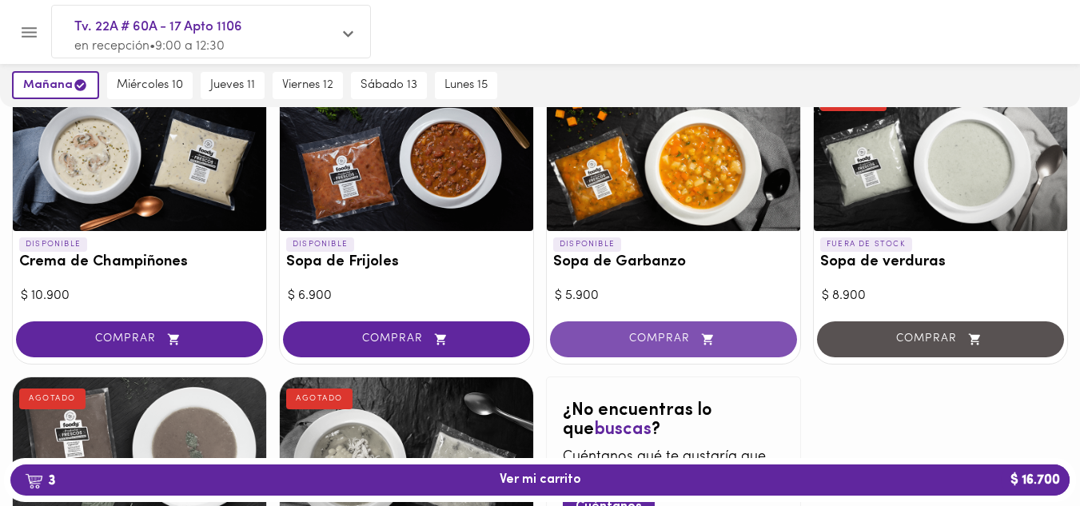
click at [646, 338] on span "COMPRAR" at bounding box center [673, 340] width 207 height 14
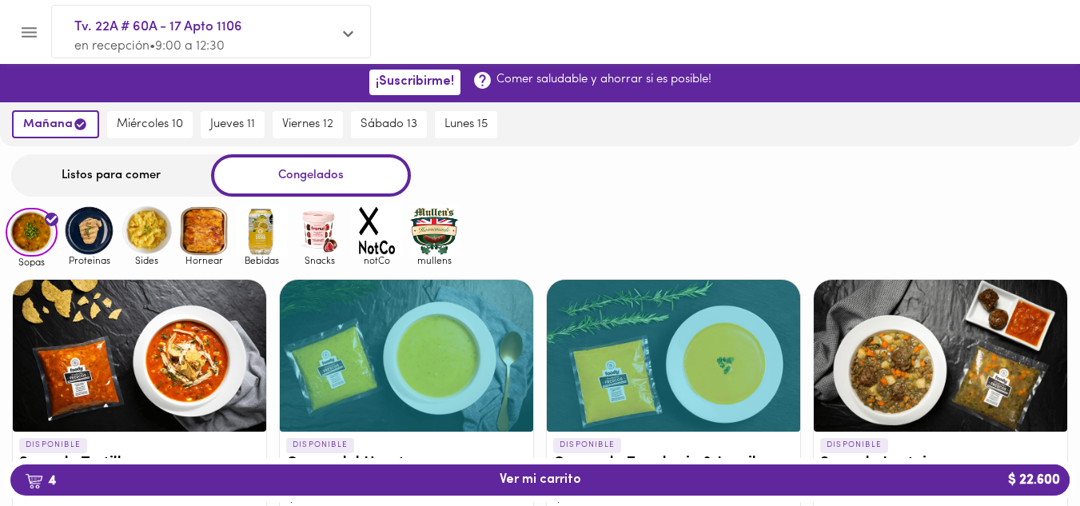
scroll to position [0, 0]
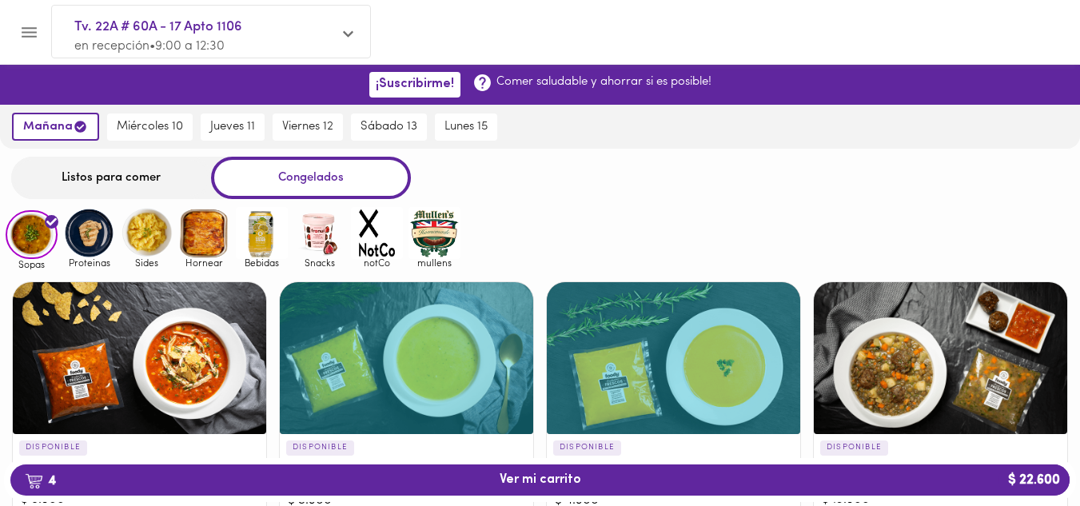
click at [94, 242] on img at bounding box center [89, 233] width 52 height 52
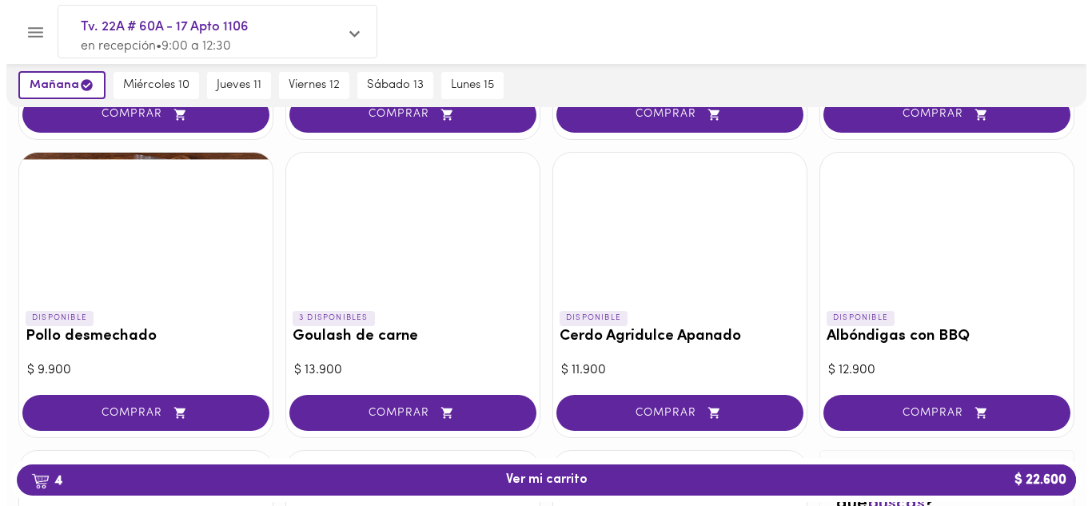
scroll to position [480, 0]
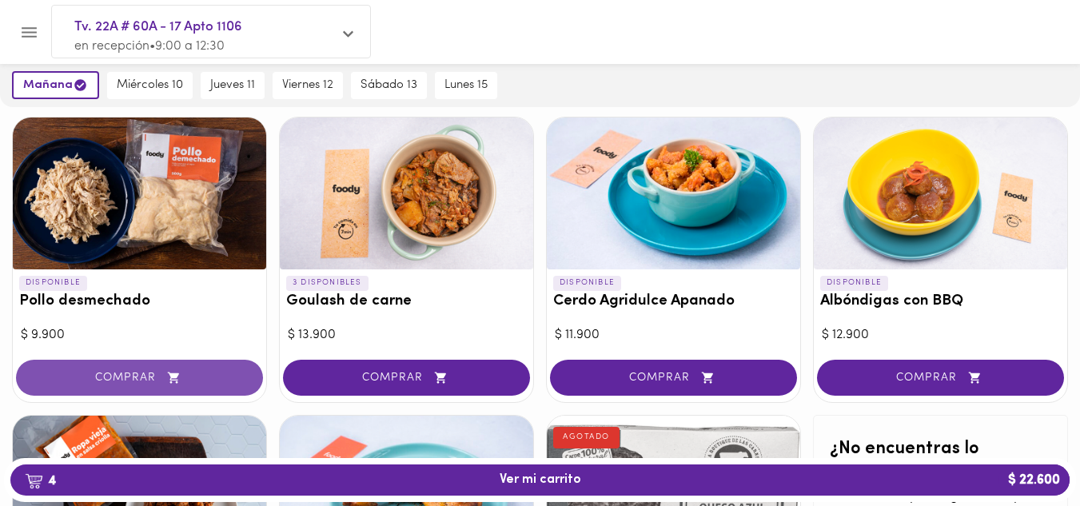
click at [152, 381] on span "COMPRAR" at bounding box center [139, 378] width 207 height 14
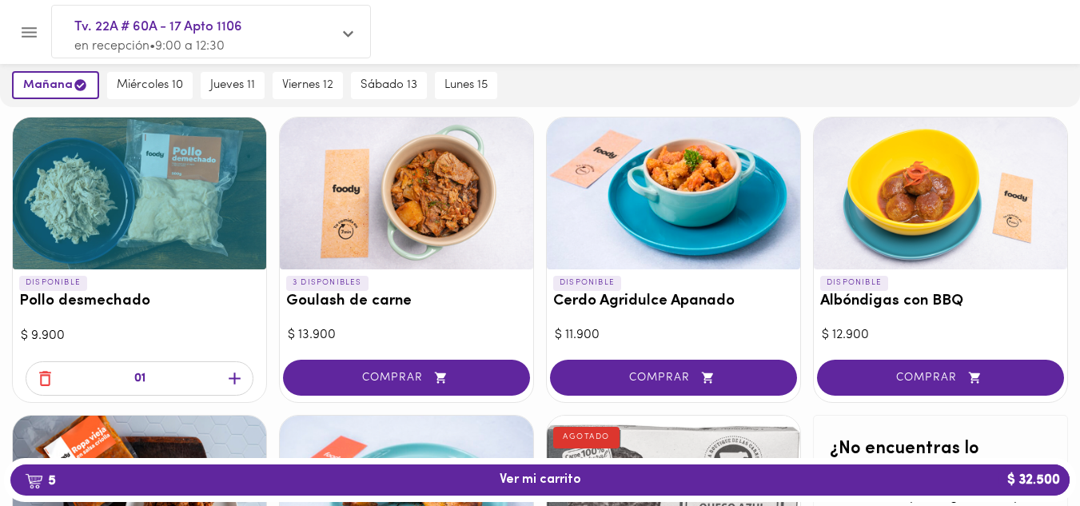
click at [236, 378] on icon "button" at bounding box center [235, 379] width 12 height 12
click at [553, 481] on span "6 Ver mi carrito $ 42.400" at bounding box center [541, 480] width 82 height 15
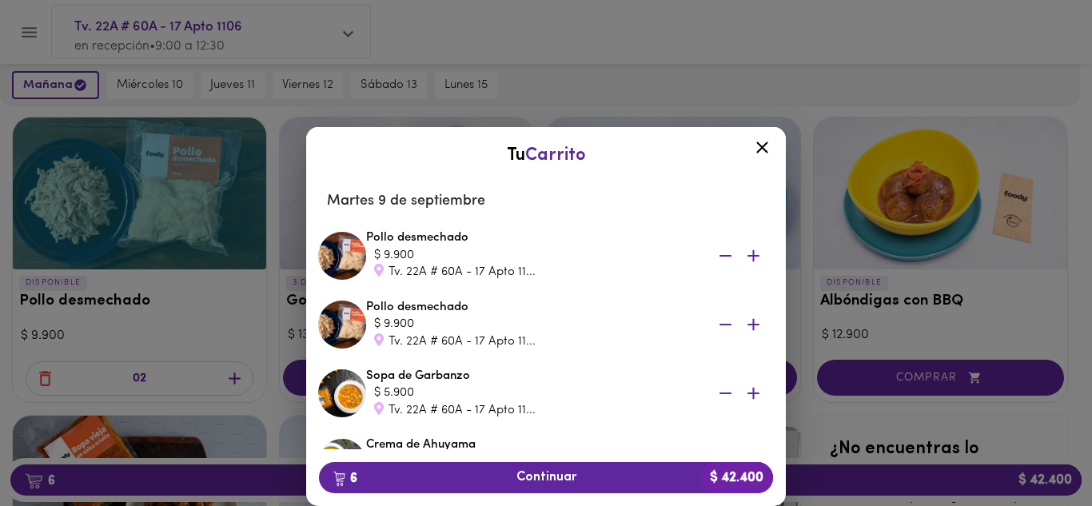
scroll to position [290, 0]
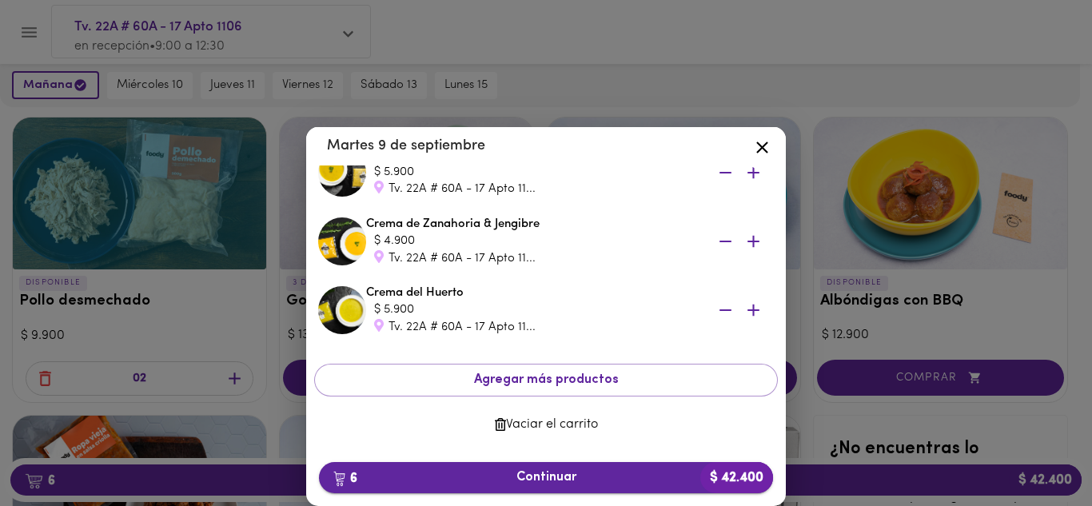
click at [548, 474] on span "6 Continuar $ 42.400" at bounding box center [546, 477] width 429 height 15
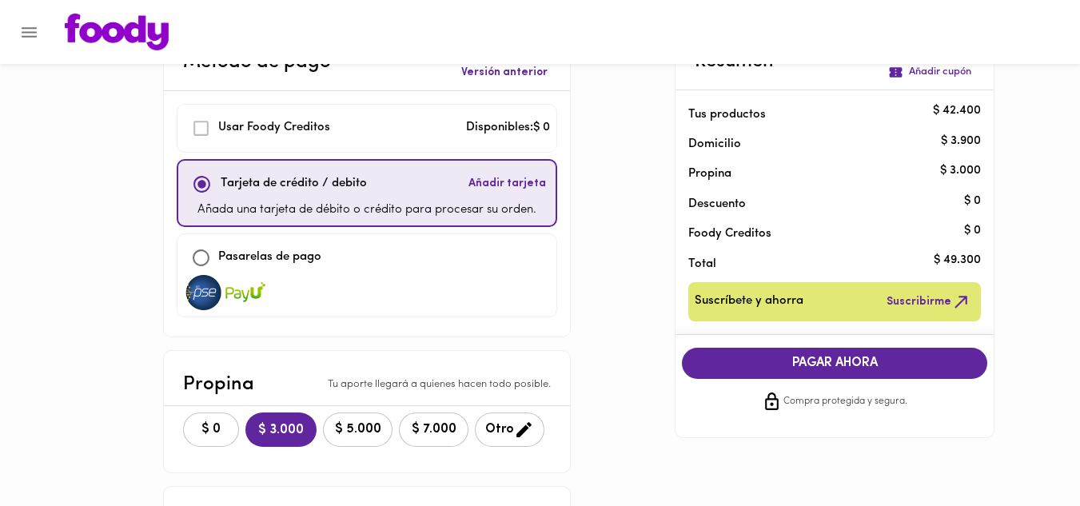
scroll to position [80, 0]
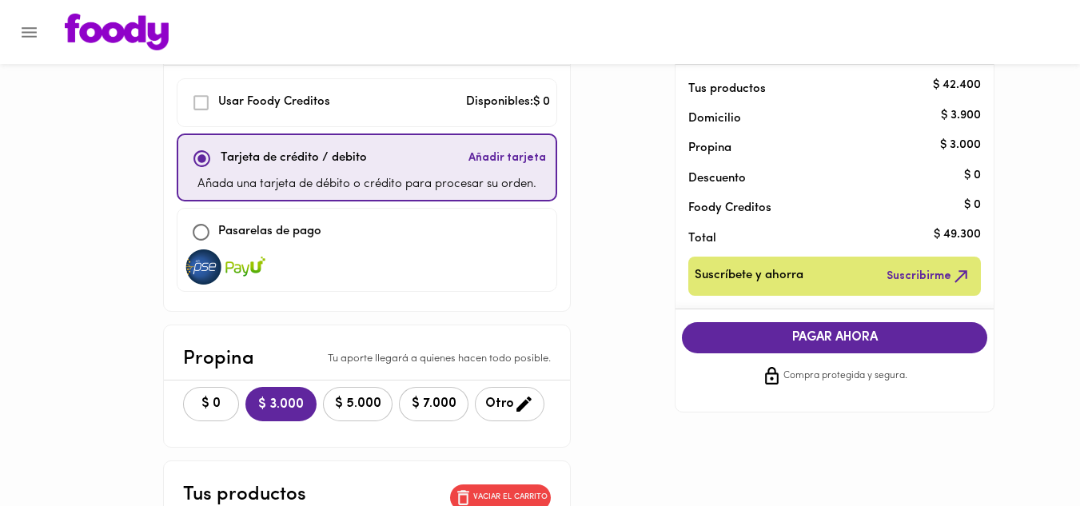
click at [522, 405] on icon "button" at bounding box center [524, 404] width 15 height 15
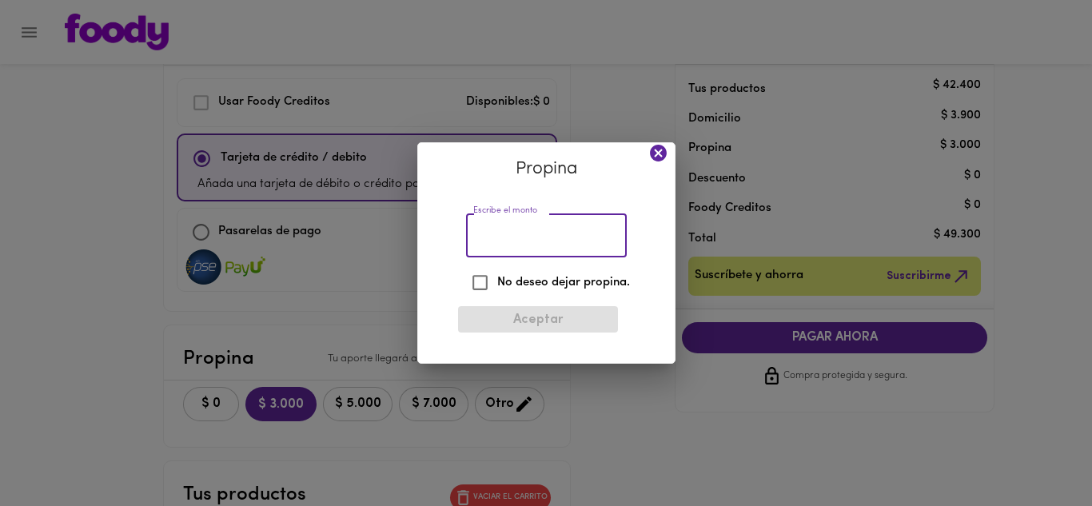
click at [533, 235] on input "Escribe el monto" at bounding box center [546, 235] width 161 height 44
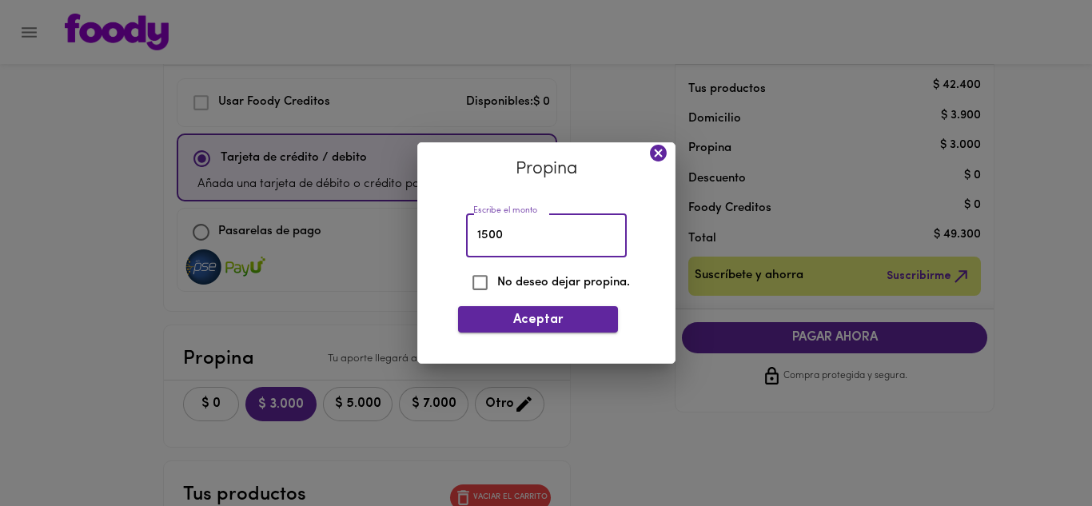
type input "1500"
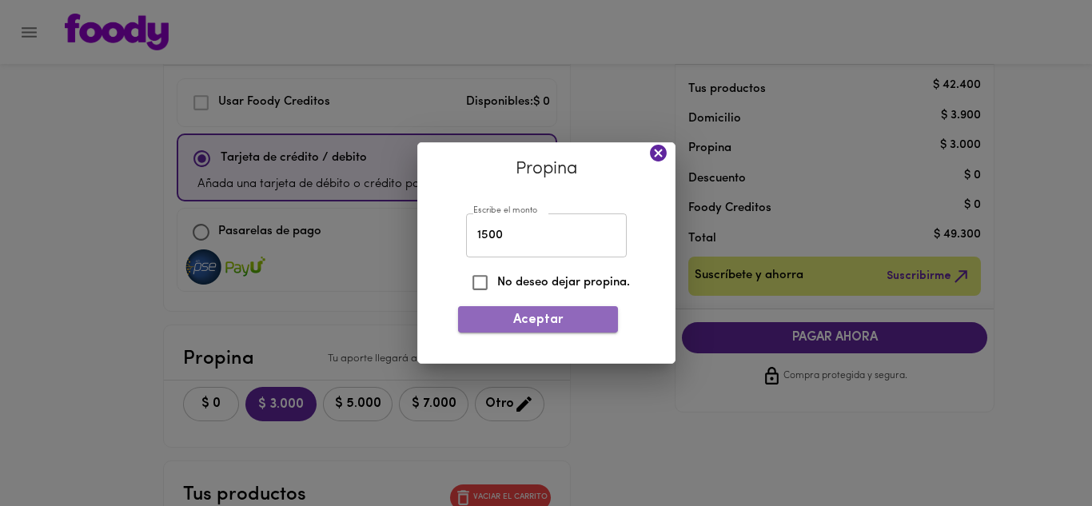
click at [538, 320] on span "Aceptar" at bounding box center [538, 320] width 134 height 15
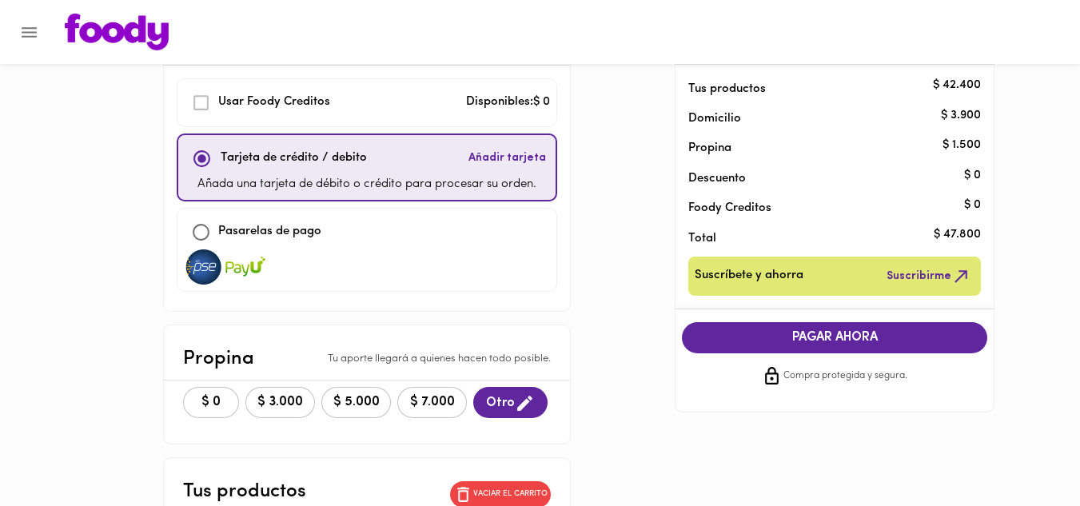
click at [205, 231] on input "checkbox" at bounding box center [201, 232] width 34 height 34
checkbox input "true"
checkbox input "false"
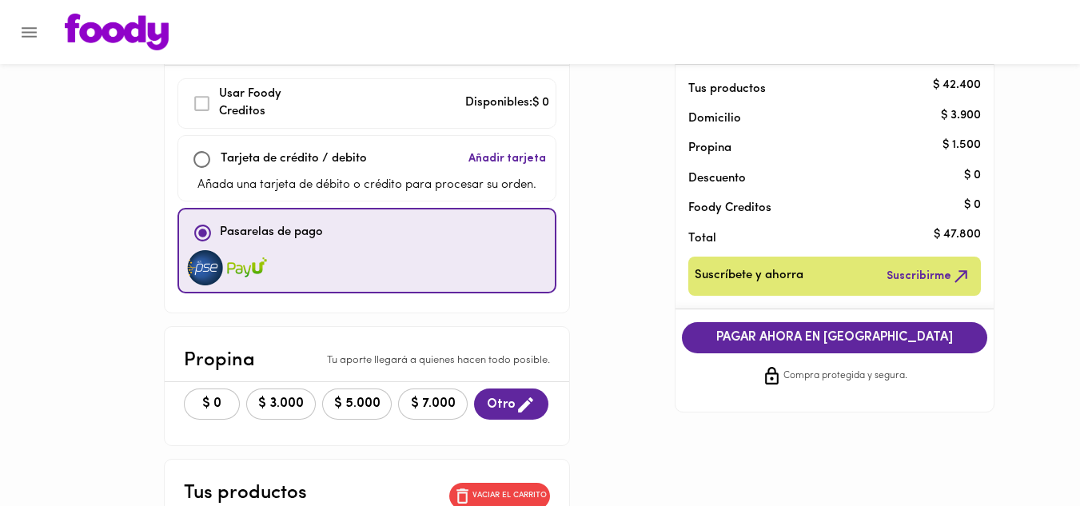
click at [778, 338] on span "PAGAR AHORA EN PASARELA" at bounding box center [834, 337] width 273 height 15
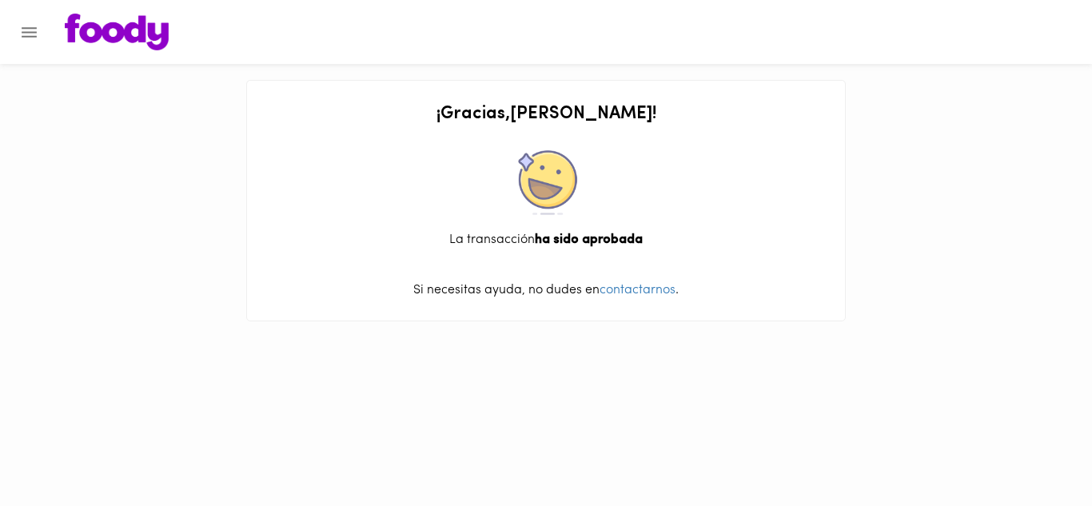
click at [32, 27] on icon "Menu" at bounding box center [29, 32] width 15 height 10
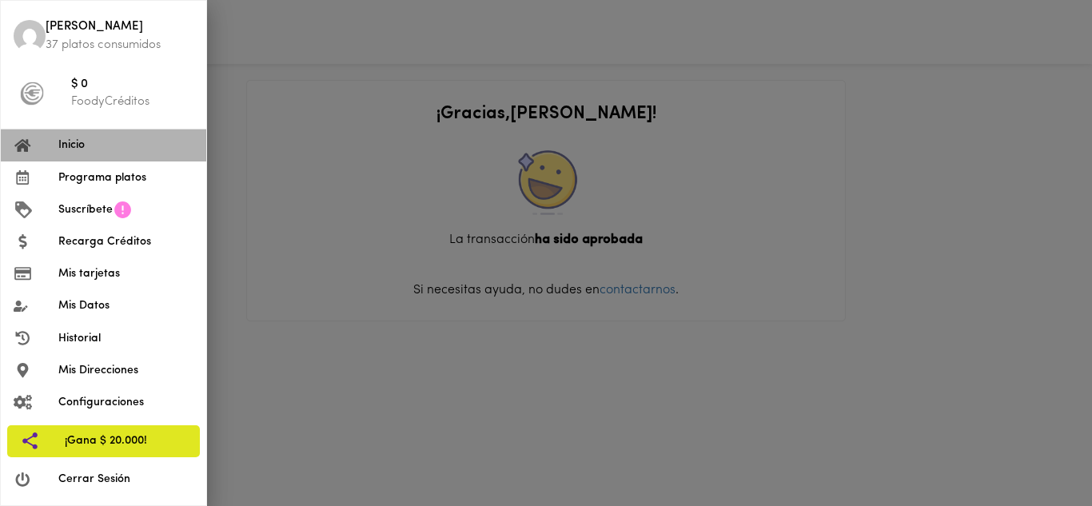
click at [86, 149] on span "Inicio" at bounding box center [125, 145] width 135 height 17
